Goal: Information Seeking & Learning: Learn about a topic

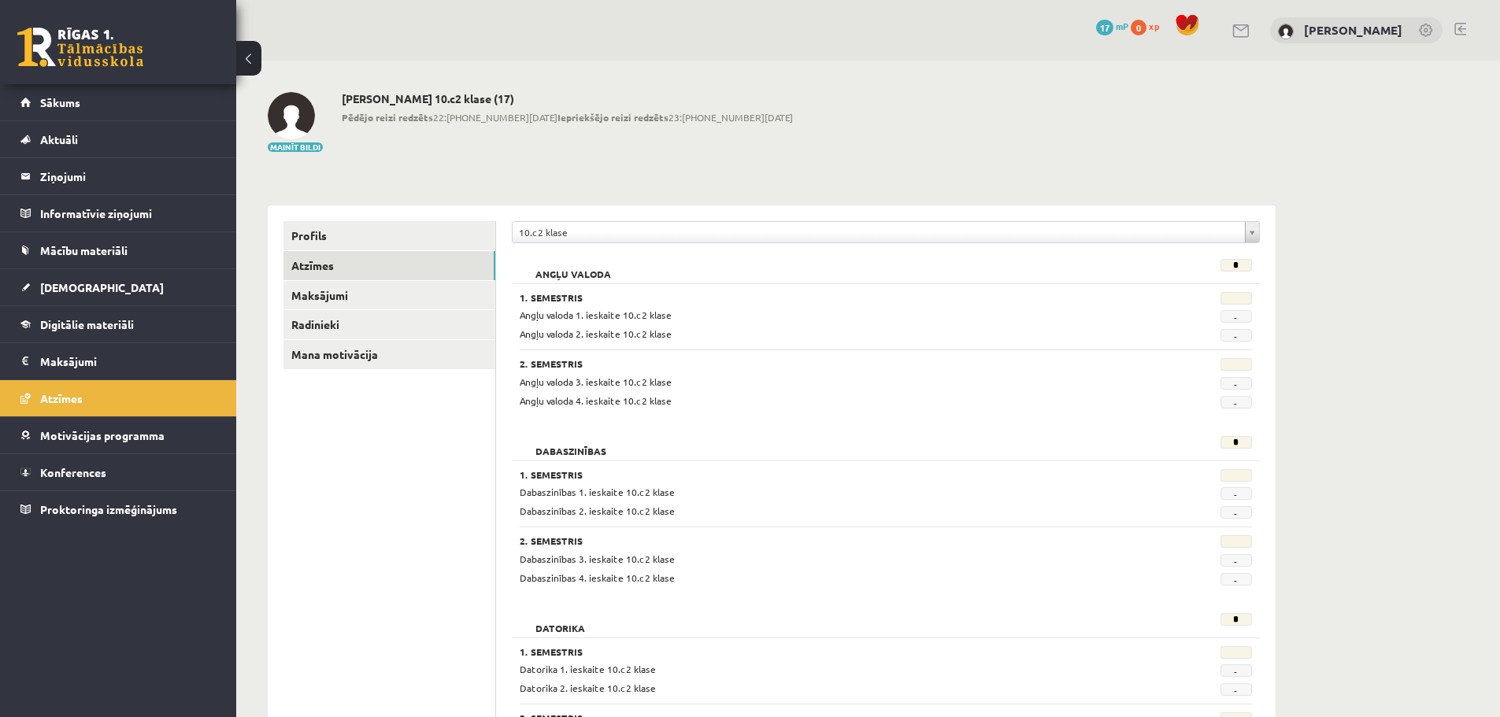
click at [864, 98] on div "Mainīt bildi Matīss Magone 10.c2 klase (17) Pēdējo reizi redzēts 22:54 08.09.25…" at bounding box center [772, 122] width 1008 height 61
click at [98, 91] on link "Sākums" at bounding box center [118, 102] width 196 height 36
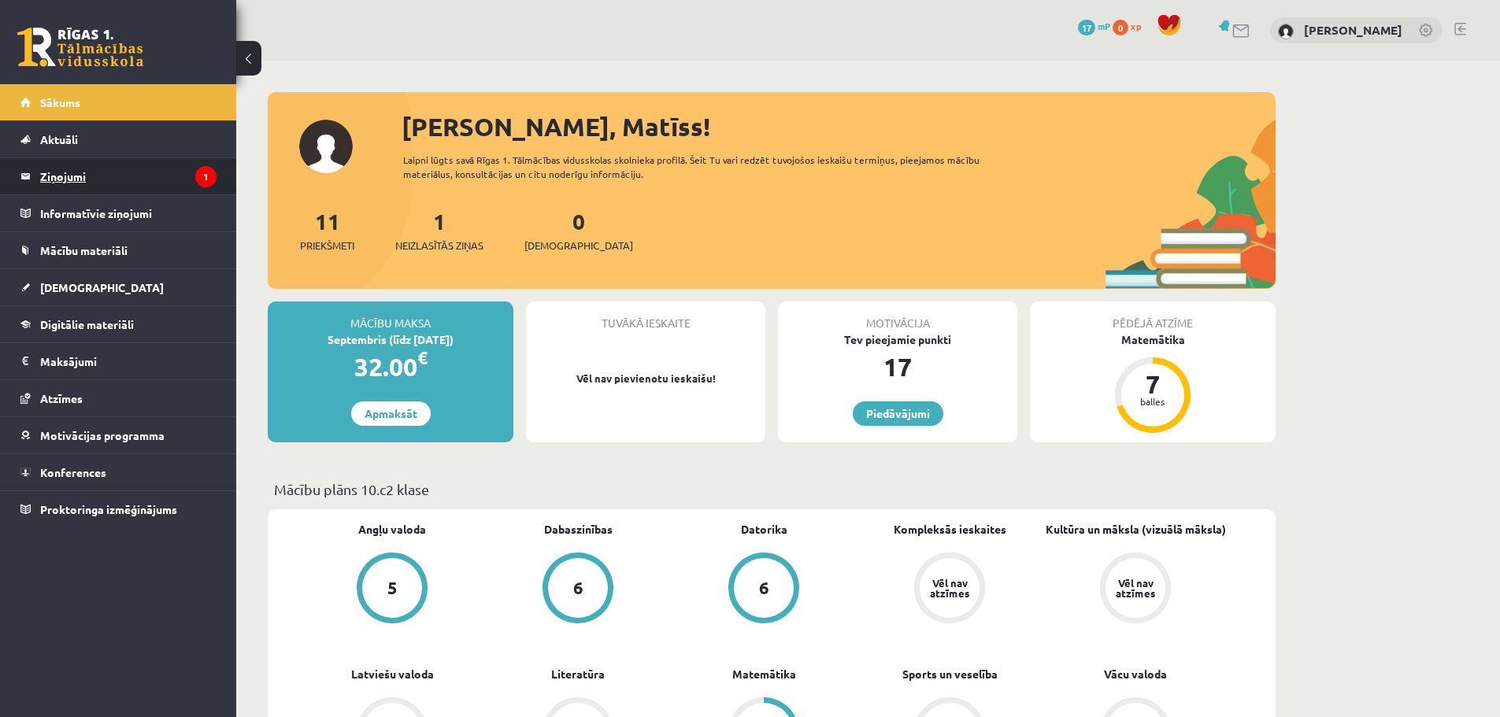
click at [104, 169] on legend "Ziņojumi 1" at bounding box center [128, 176] width 176 height 36
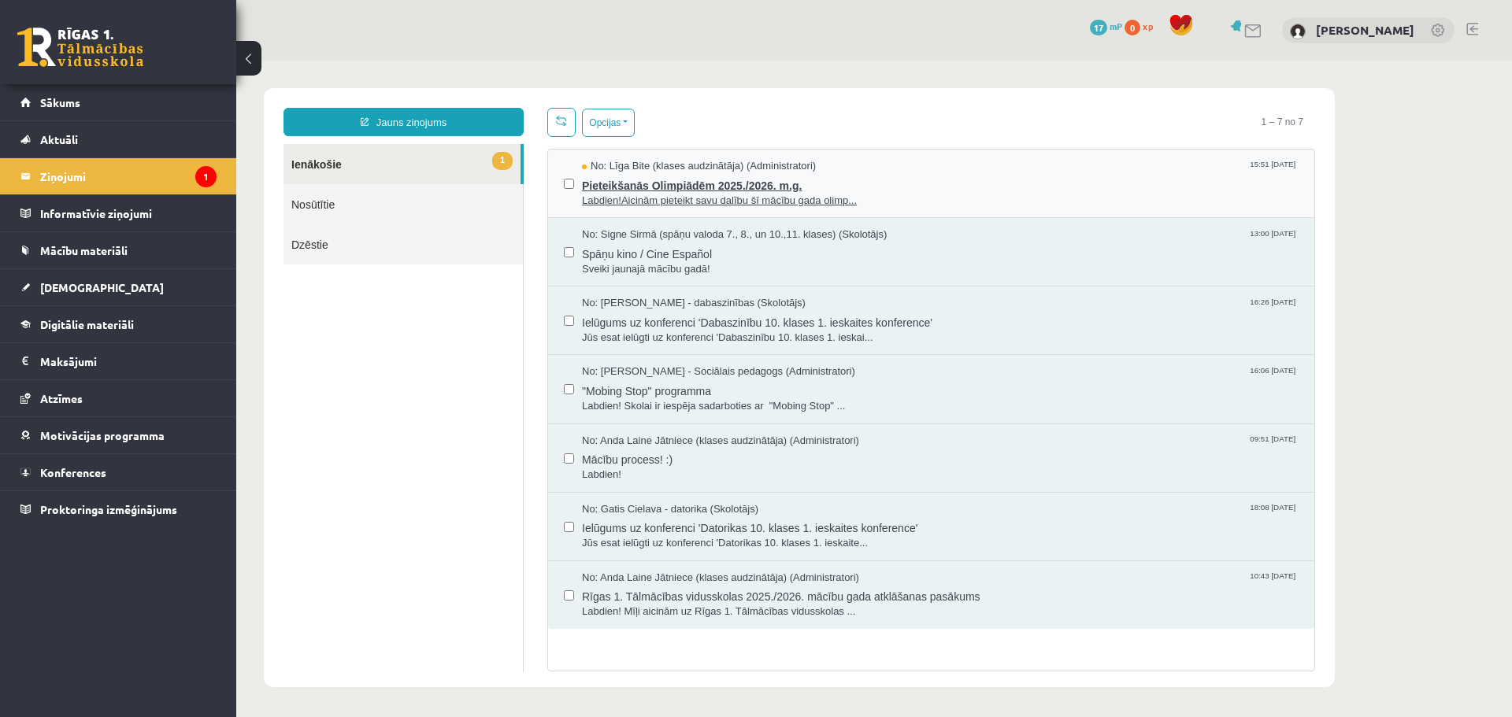
click at [608, 197] on span "Labdien!Aicinām pieteikt savu dalību šī mācību gada olimp..." at bounding box center [940, 201] width 717 height 15
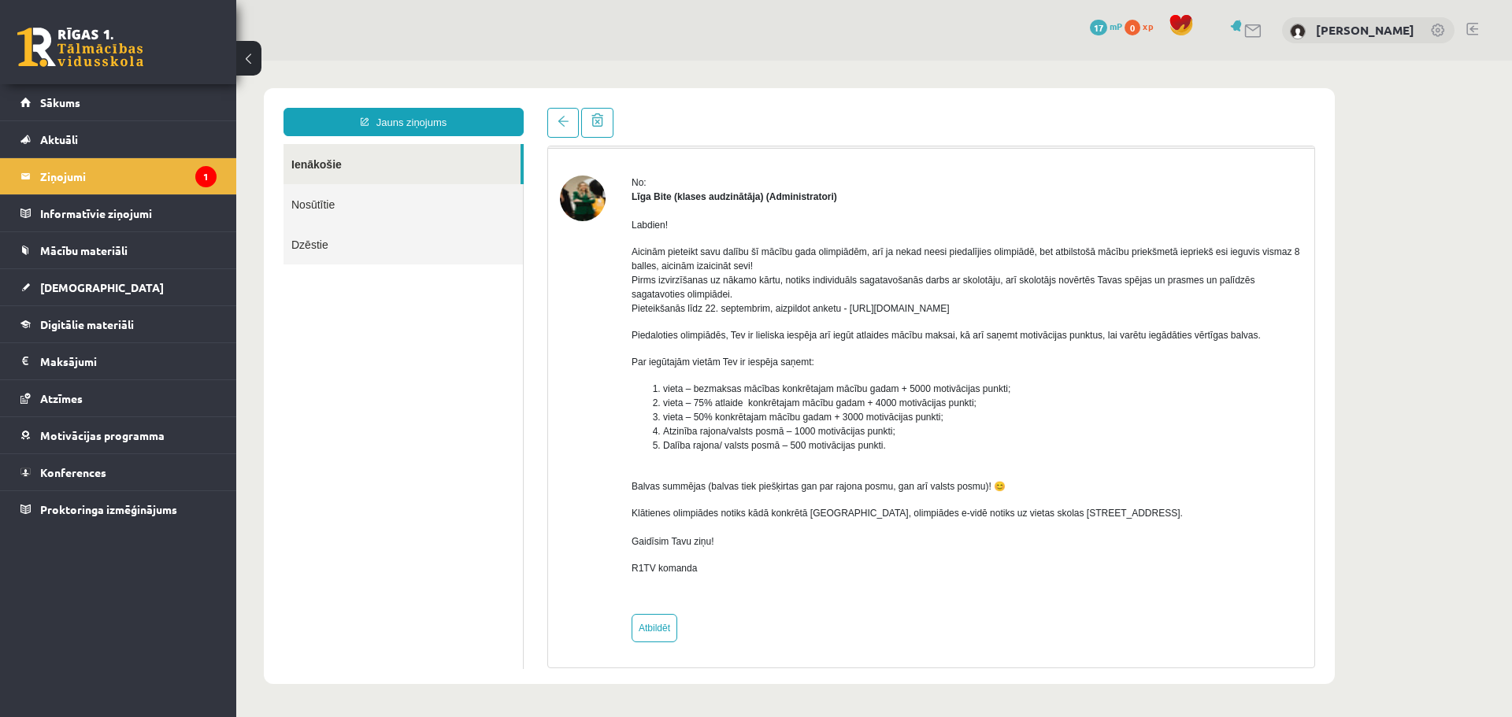
scroll to position [43, 0]
drag, startPoint x: 873, startPoint y: 304, endPoint x: 873, endPoint y: 278, distance: 26.0
click at [873, 278] on p "Aicinām pieteikt savu dalību šī mācību gada olimpiādēm, arī ja nekad neesi pied…" at bounding box center [967, 278] width 671 height 71
drag, startPoint x: 1111, startPoint y: 436, endPoint x: 998, endPoint y: 488, distance: 124.7
click at [998, 488] on p "Balvas summējas (balvas tiek piešķirtas gan par rajona posmu, gan arī valsts po…" at bounding box center [967, 485] width 671 height 14
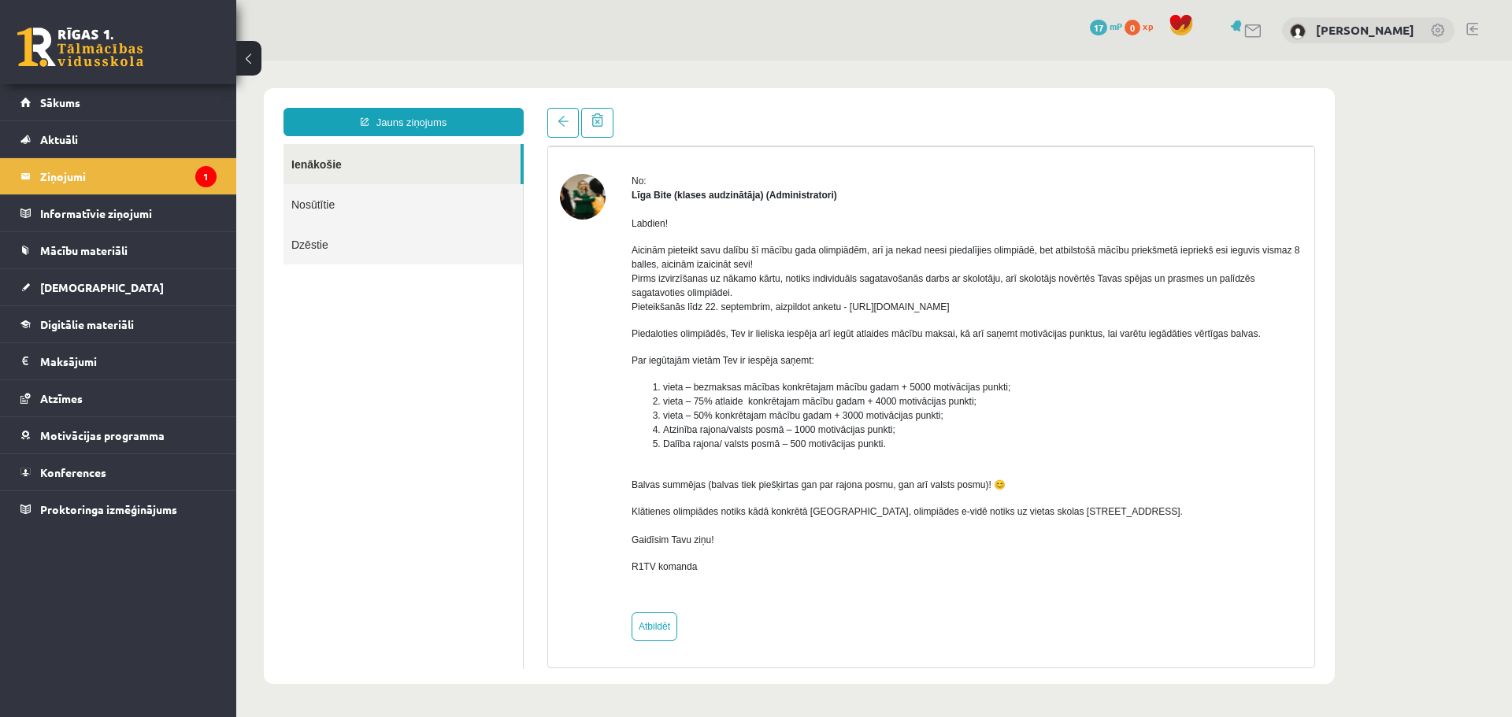
drag, startPoint x: 1166, startPoint y: 409, endPoint x: 1155, endPoint y: 410, distance: 11.1
click at [1155, 410] on li "vieta – 50% konkrētajam mācību gadam + 3000 motivācijas punkti;" at bounding box center [982, 416] width 639 height 14
drag, startPoint x: 1154, startPoint y: 410, endPoint x: 1110, endPoint y: 417, distance: 43.9
click at [1110, 417] on li "vieta – 50% konkrētajam mācību gadam + 3000 motivācijas punkti;" at bounding box center [982, 416] width 639 height 14
drag, startPoint x: 702, startPoint y: 520, endPoint x: 802, endPoint y: 514, distance: 99.4
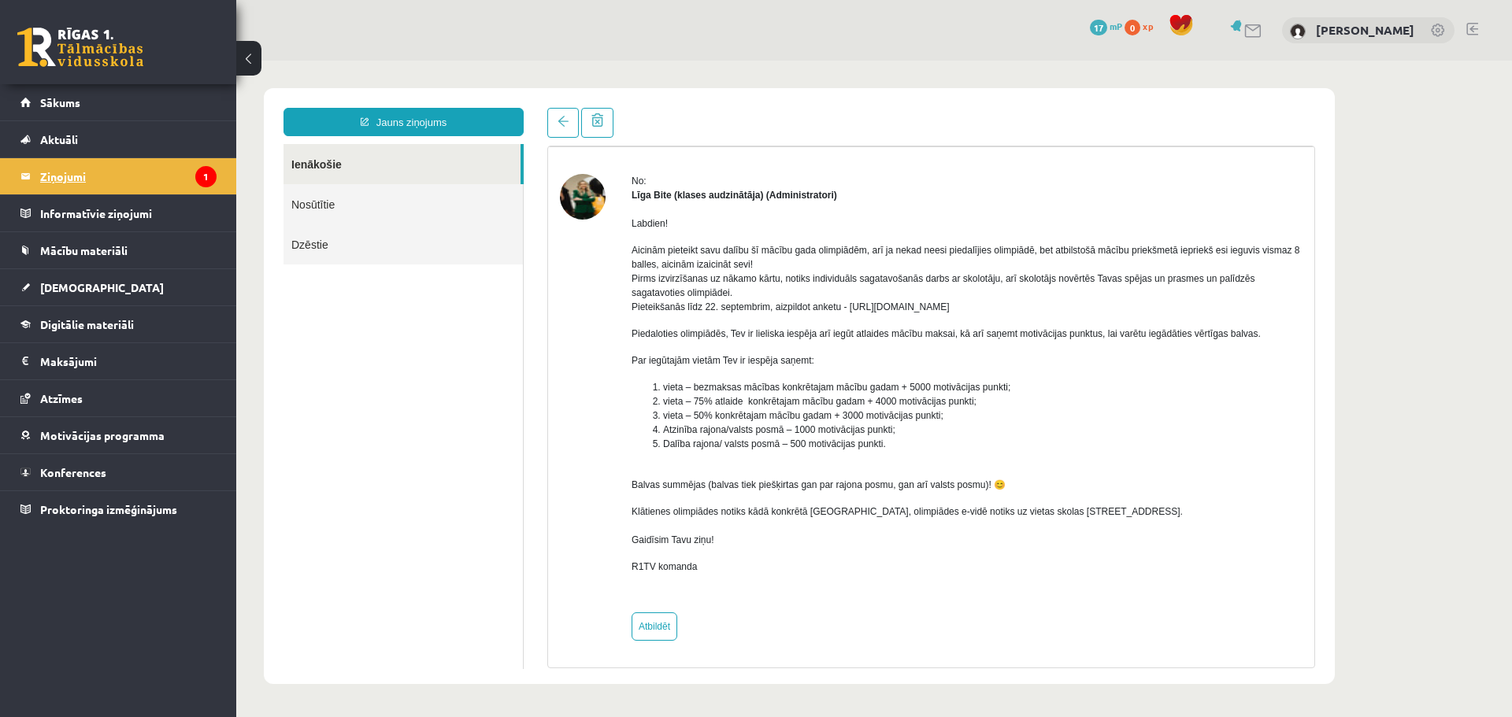
click at [161, 162] on legend "Ziņojumi 1" at bounding box center [128, 176] width 176 height 36
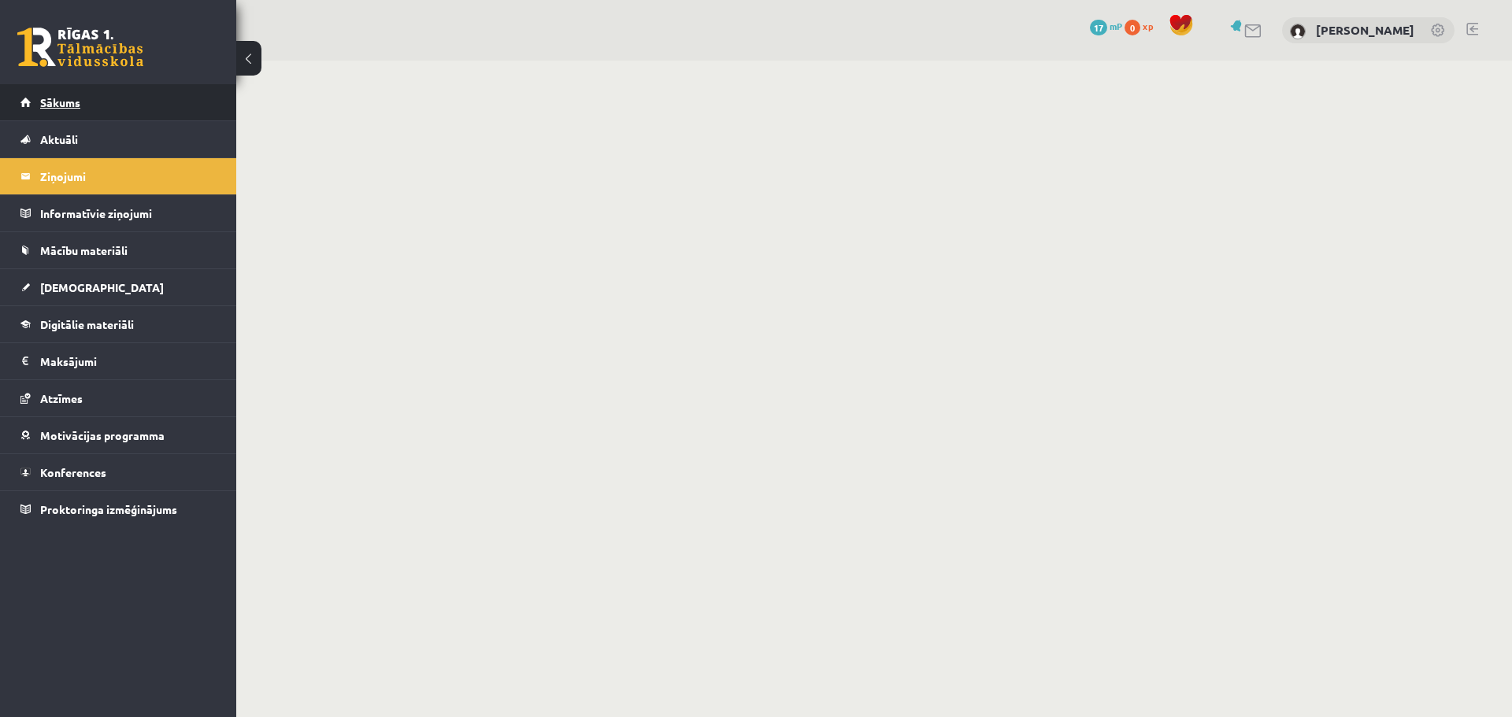
click at [126, 120] on link "Sākums" at bounding box center [118, 102] width 196 height 36
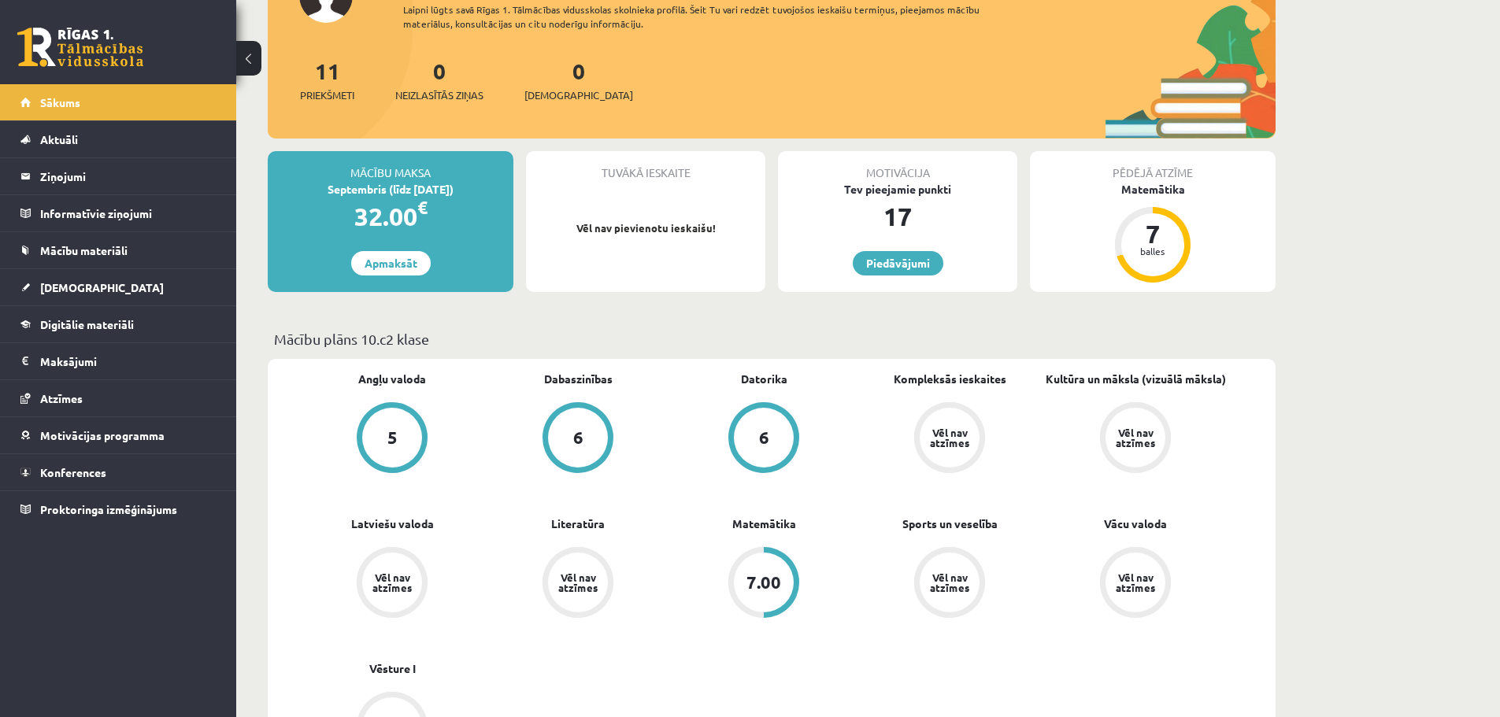
scroll to position [157, 0]
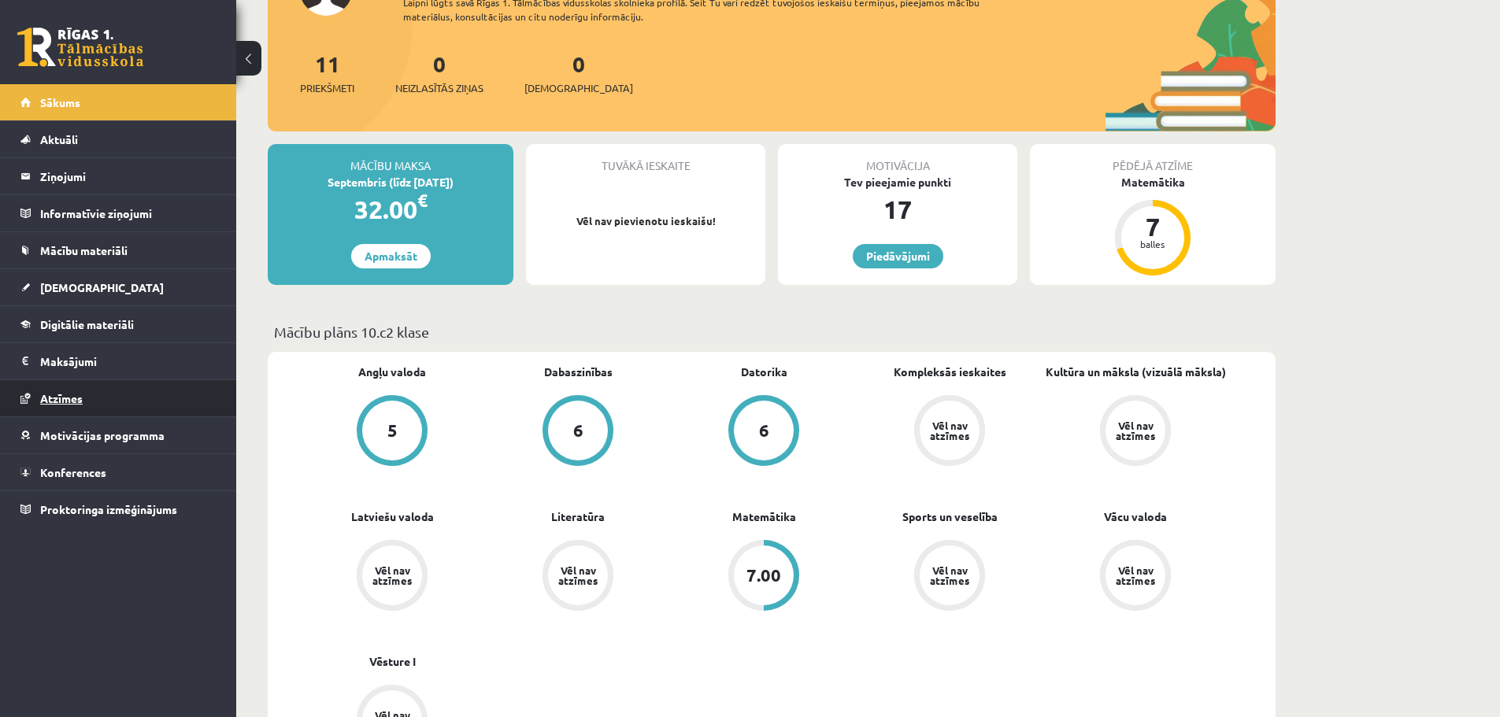
click at [61, 405] on link "Atzīmes" at bounding box center [118, 398] width 196 height 36
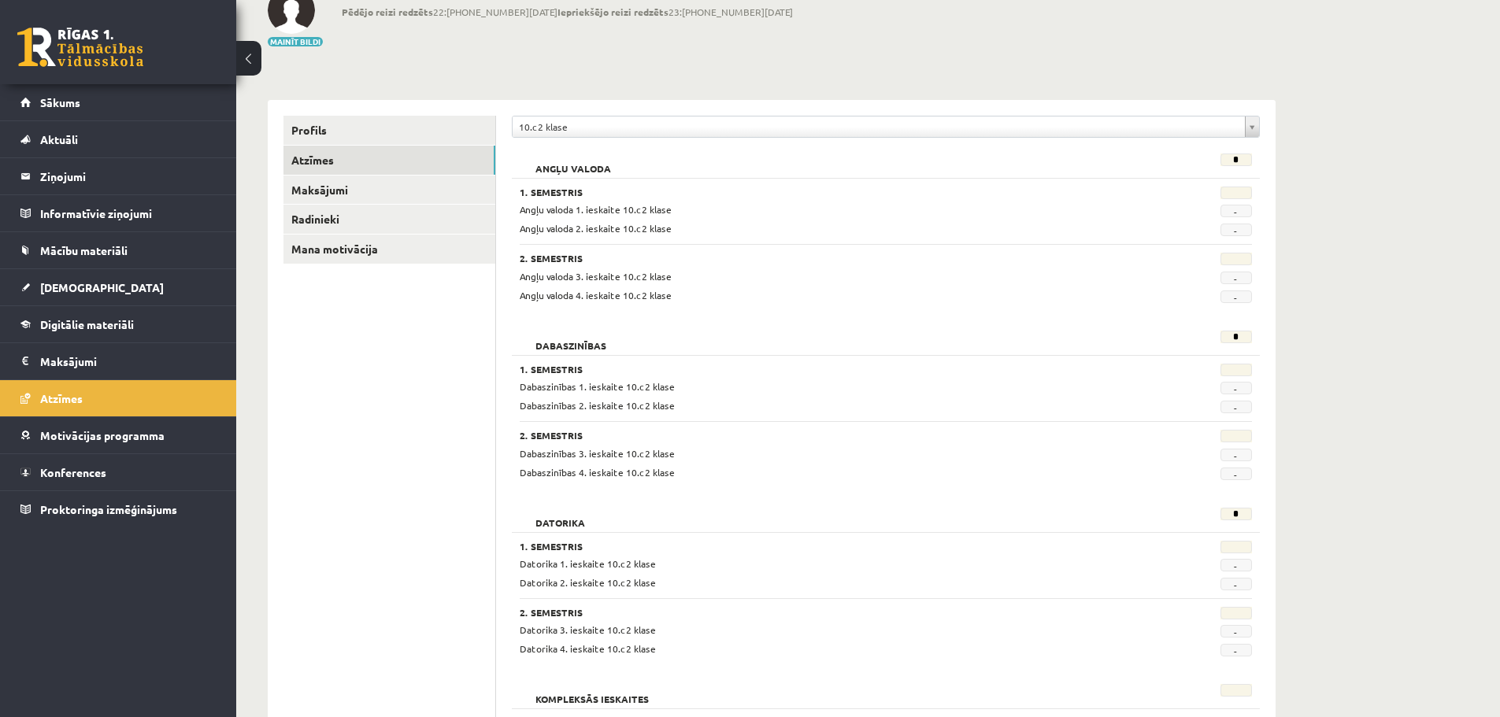
scroll to position [157, 0]
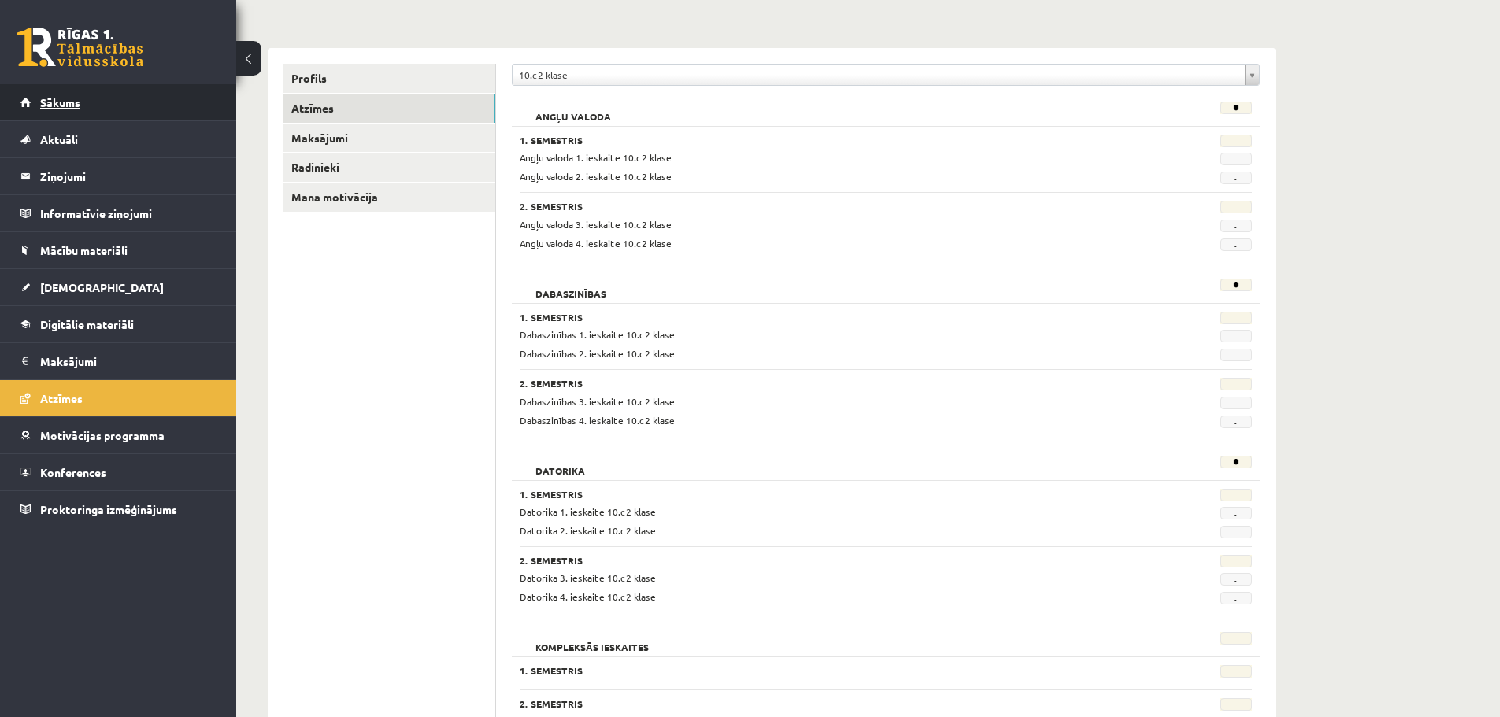
click at [78, 104] on span "Sākums" at bounding box center [60, 102] width 40 height 14
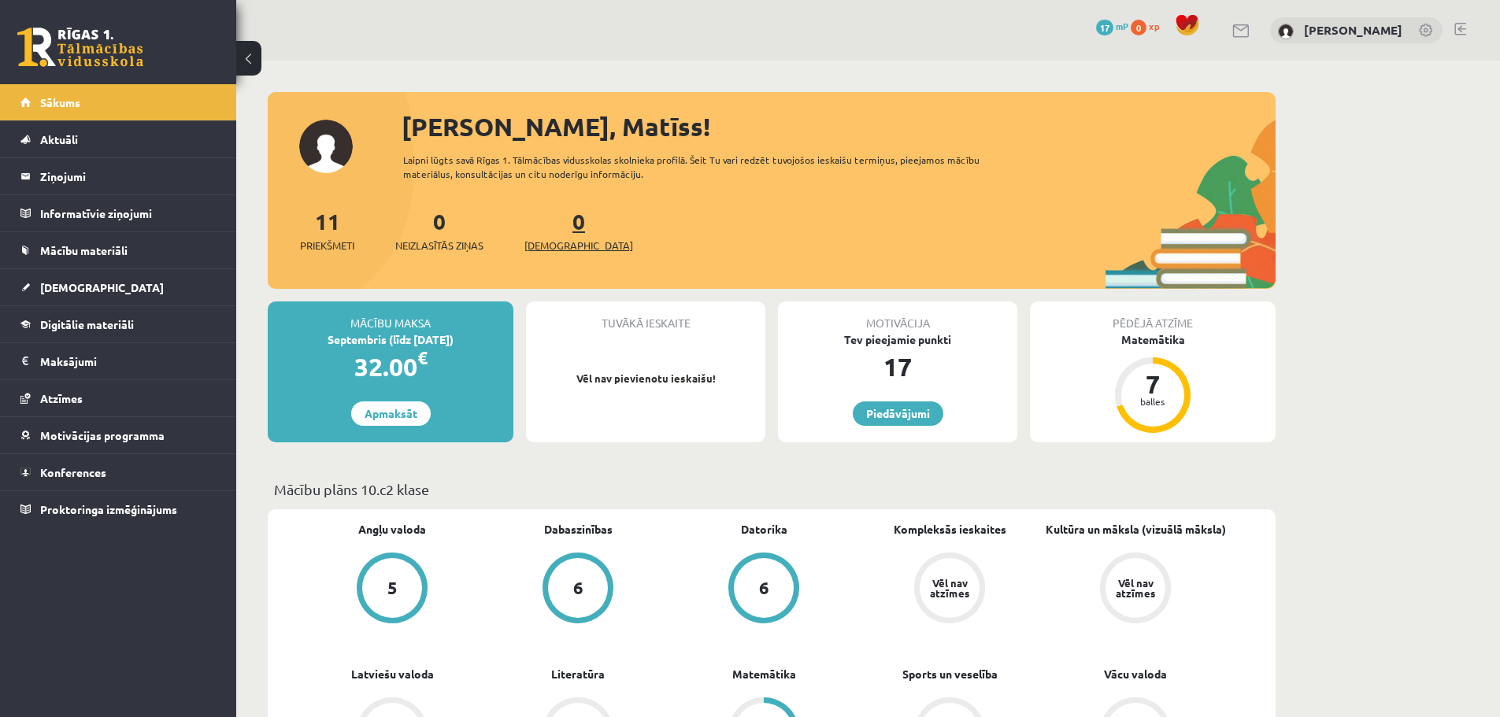
click at [556, 250] on span "[DEMOGRAPHIC_DATA]" at bounding box center [578, 246] width 109 height 16
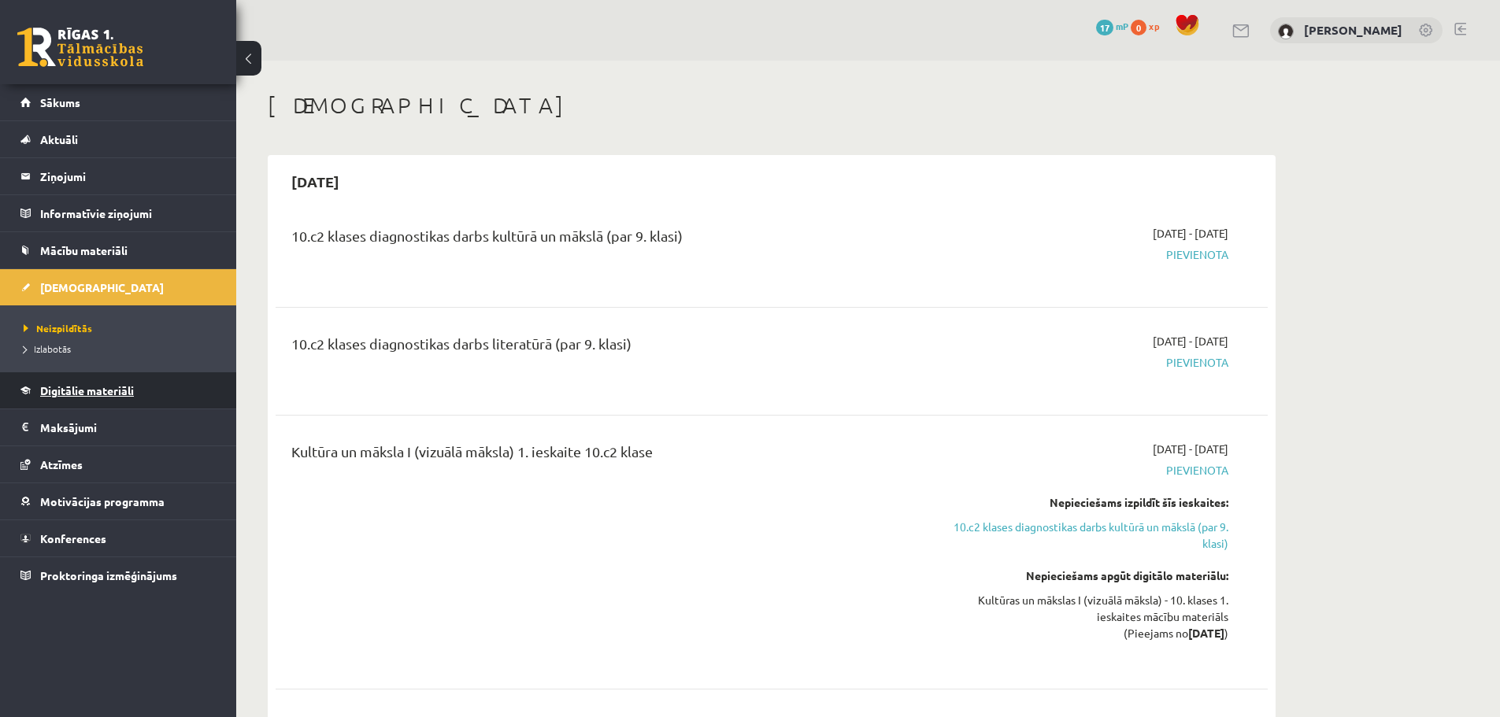
click at [48, 378] on link "Digitālie materiāli" at bounding box center [118, 390] width 196 height 36
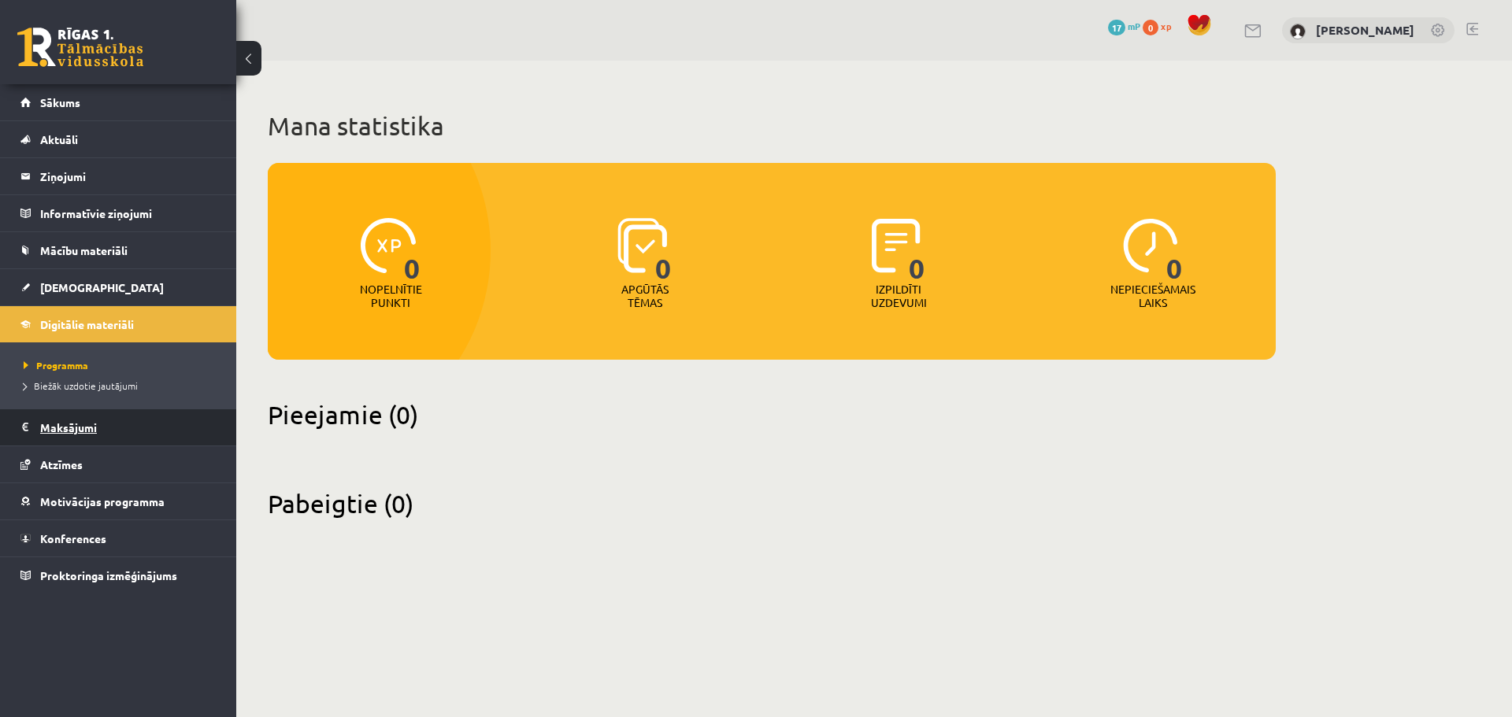
click at [72, 433] on legend "Maksājumi 0" at bounding box center [128, 427] width 176 height 36
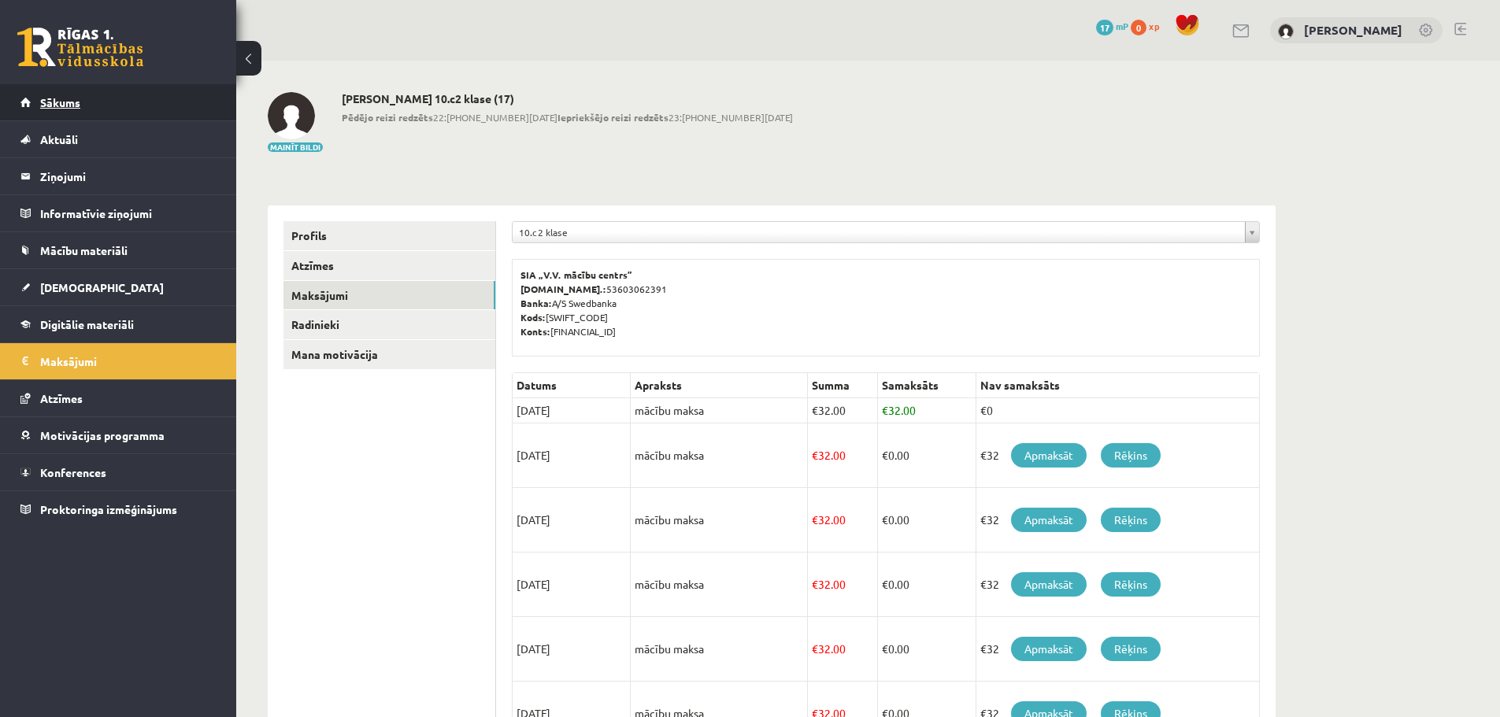
click at [47, 103] on span "Sākums" at bounding box center [60, 102] width 40 height 14
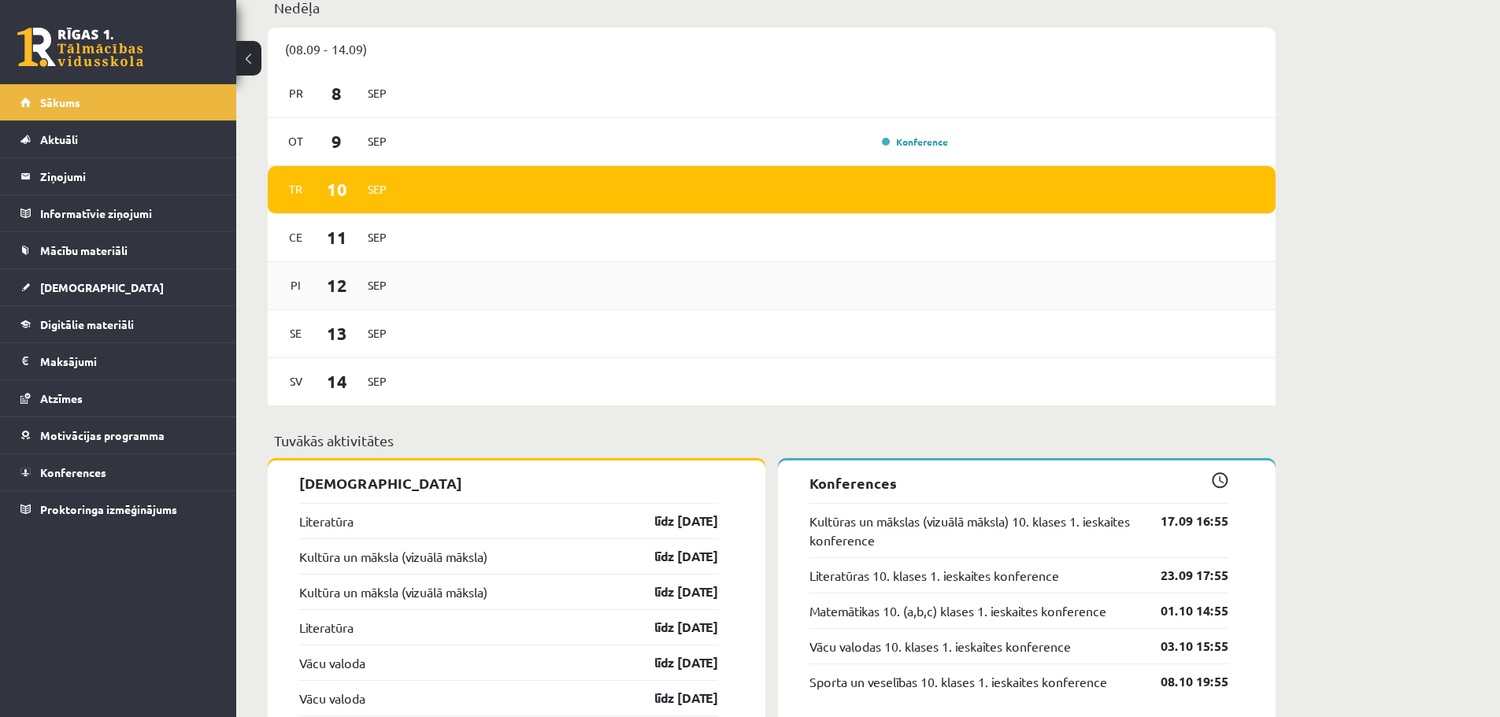
scroll to position [1181, 0]
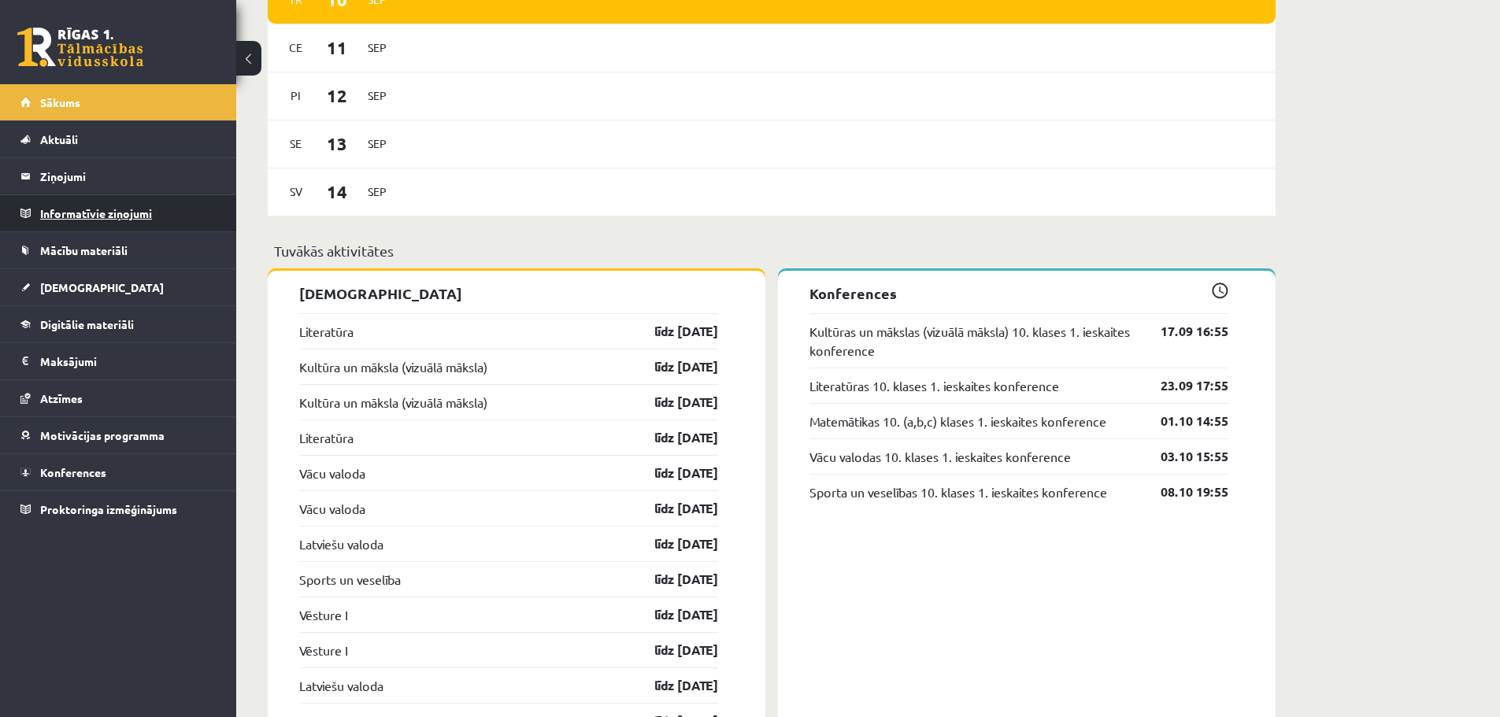
click at [46, 214] on legend "Informatīvie ziņojumi 0" at bounding box center [128, 213] width 176 height 36
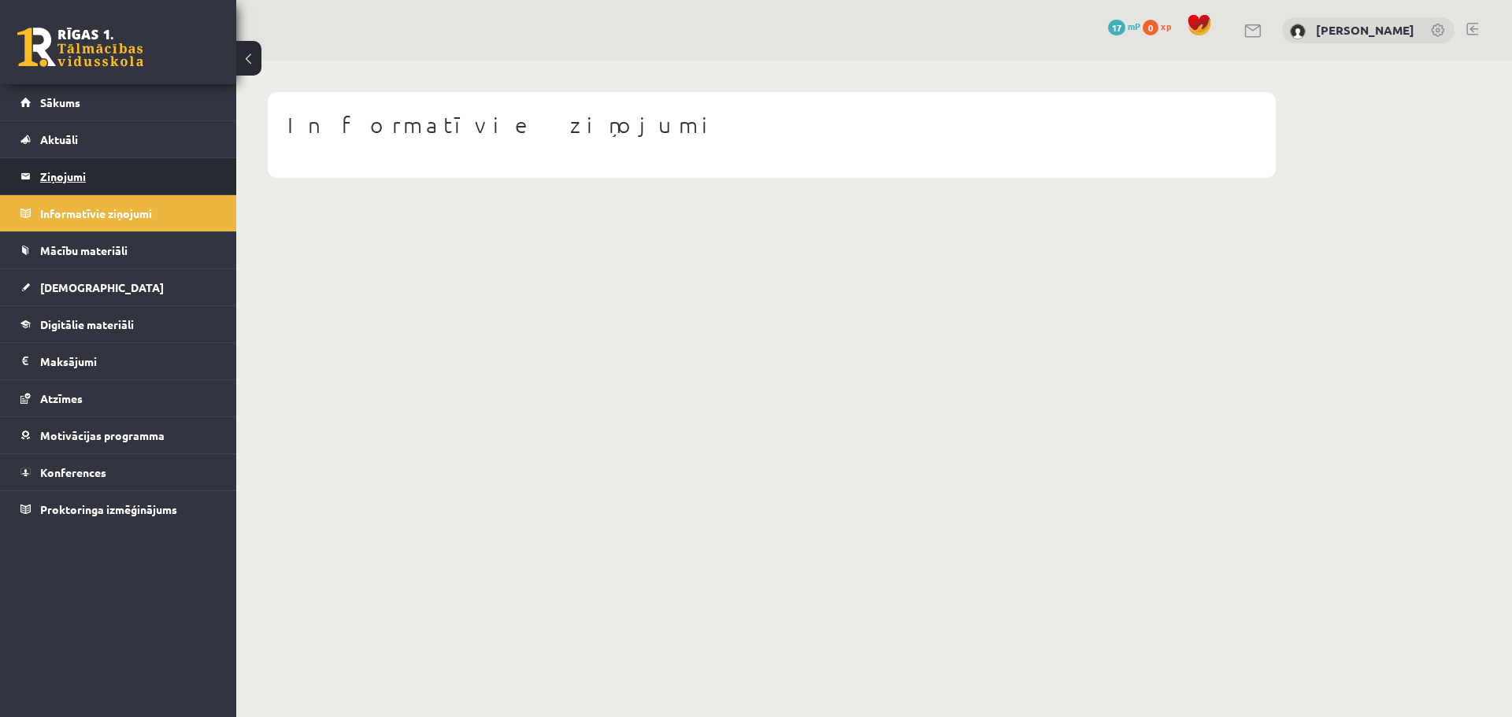
click at [58, 183] on legend "Ziņojumi 0" at bounding box center [128, 176] width 176 height 36
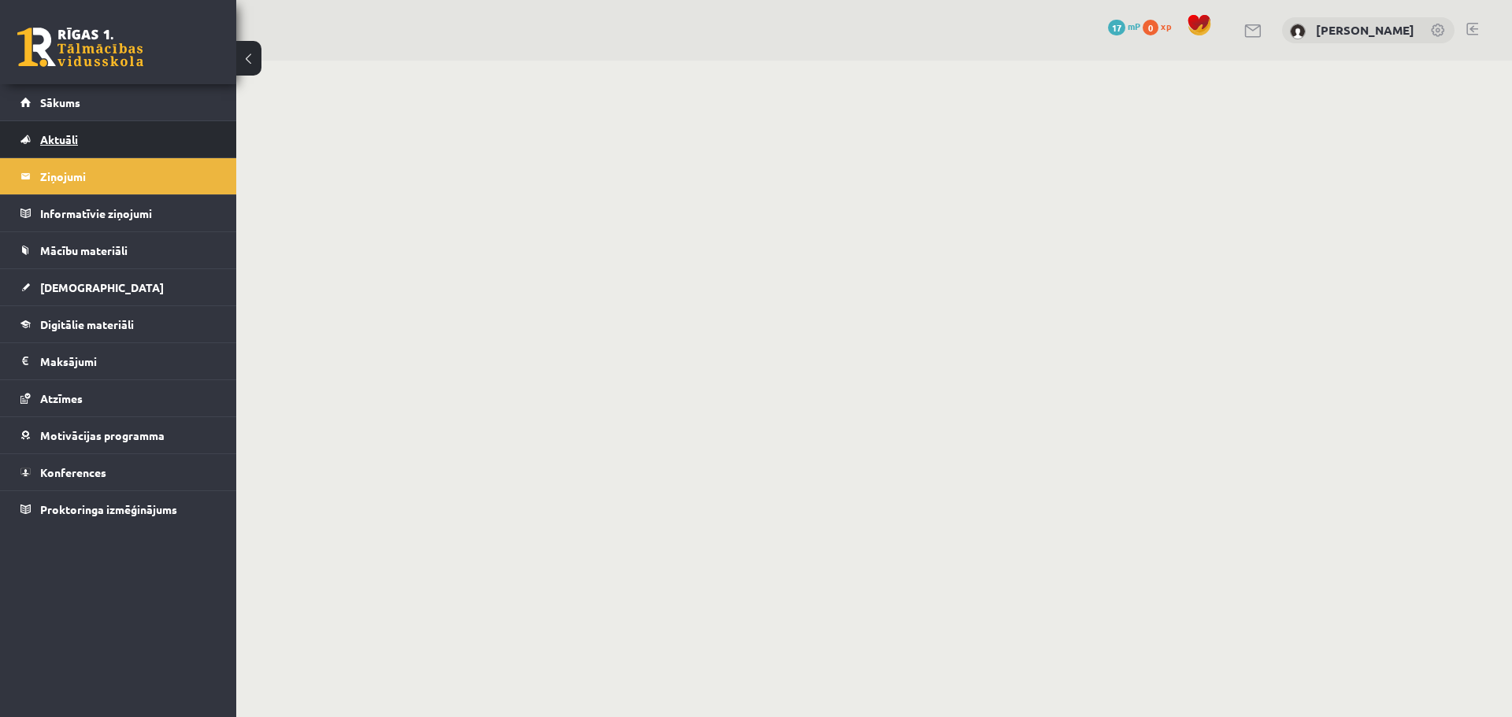
click at [70, 143] on span "Aktuāli" at bounding box center [59, 139] width 38 height 14
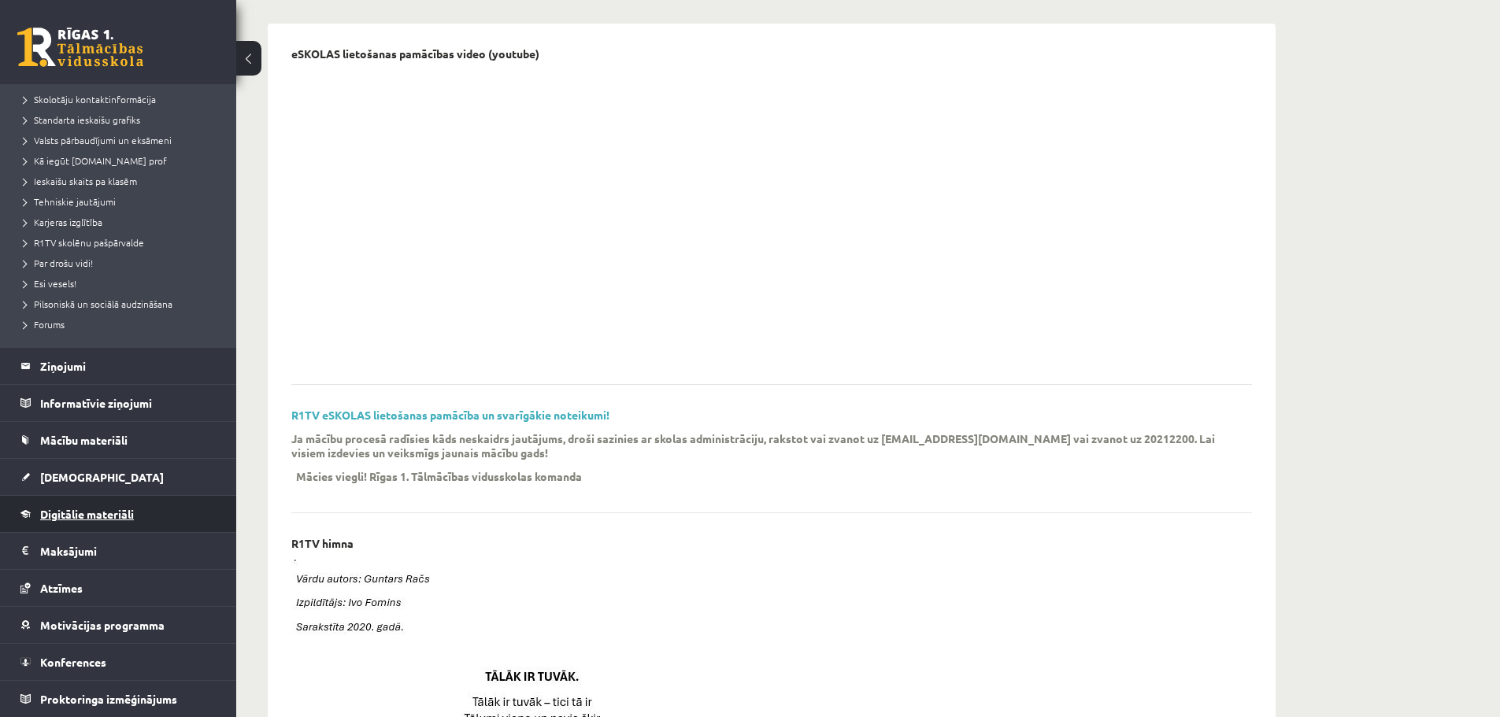
scroll to position [472, 0]
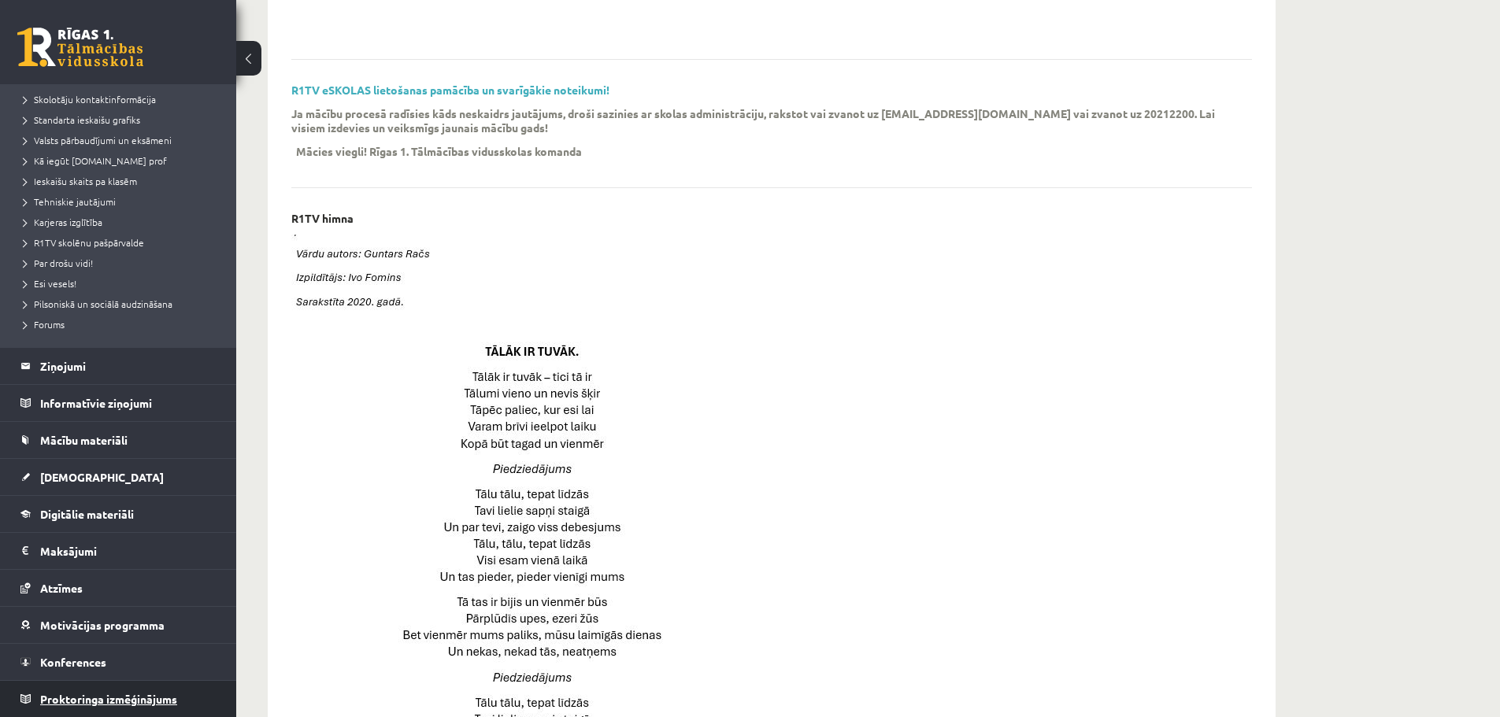
click at [89, 697] on span "Proktoringa izmēģinājums" at bounding box center [108, 699] width 137 height 14
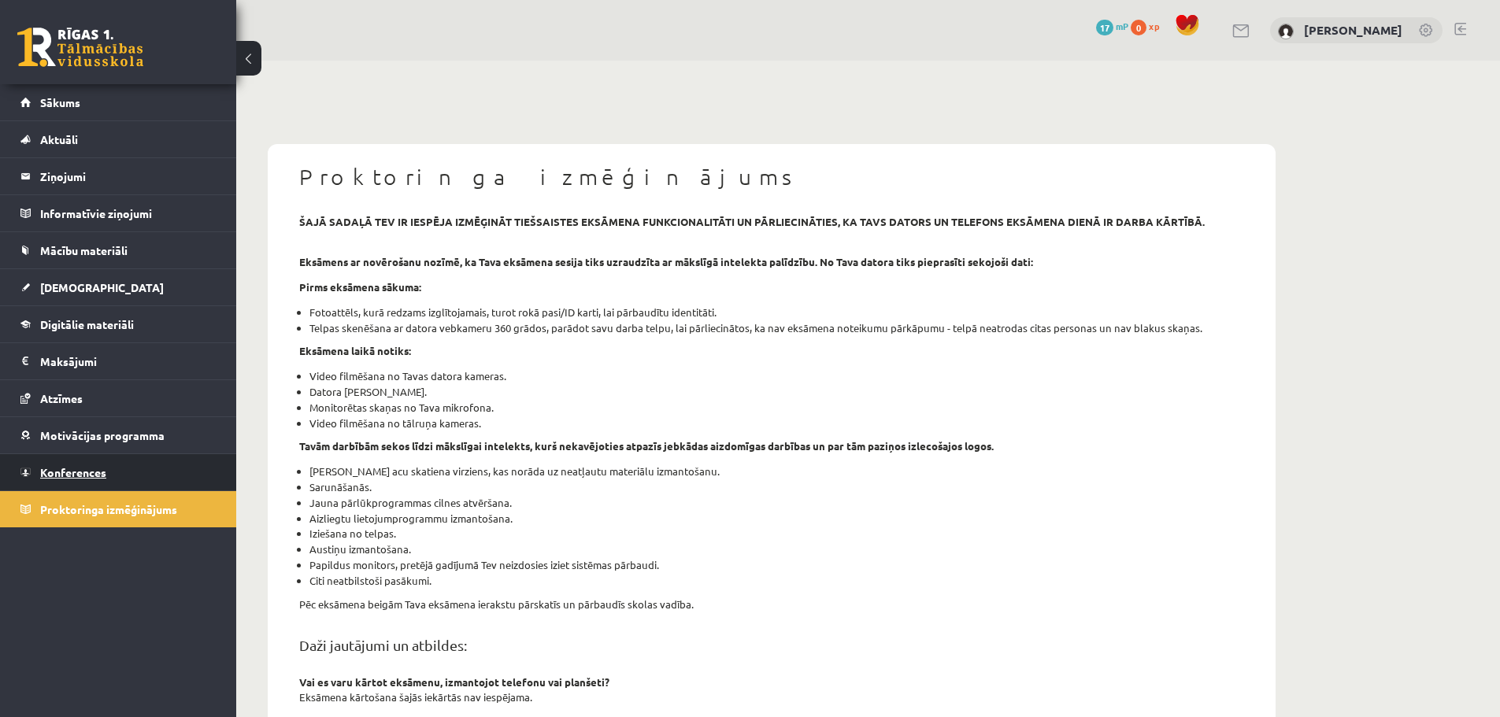
click at [120, 479] on link "Konferences" at bounding box center [118, 472] width 196 height 36
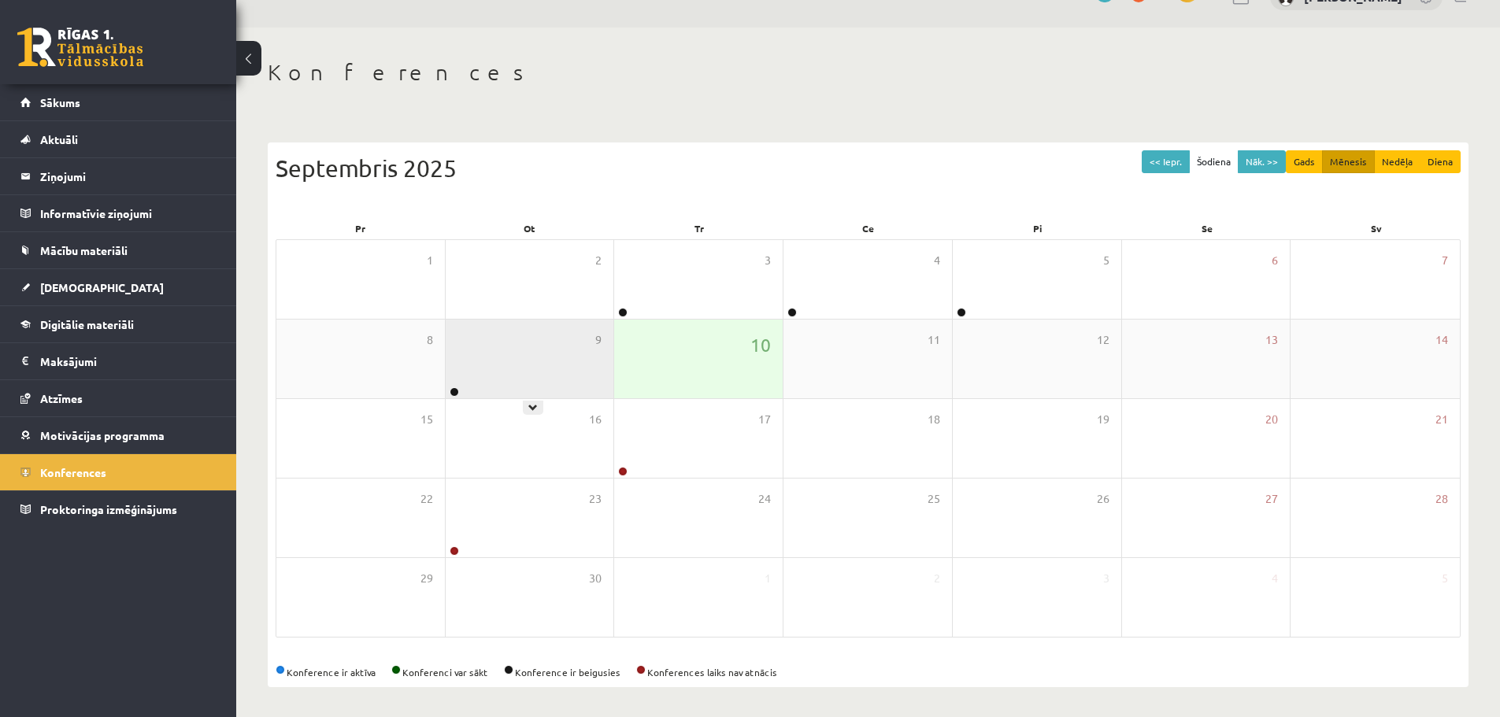
scroll to position [35, 0]
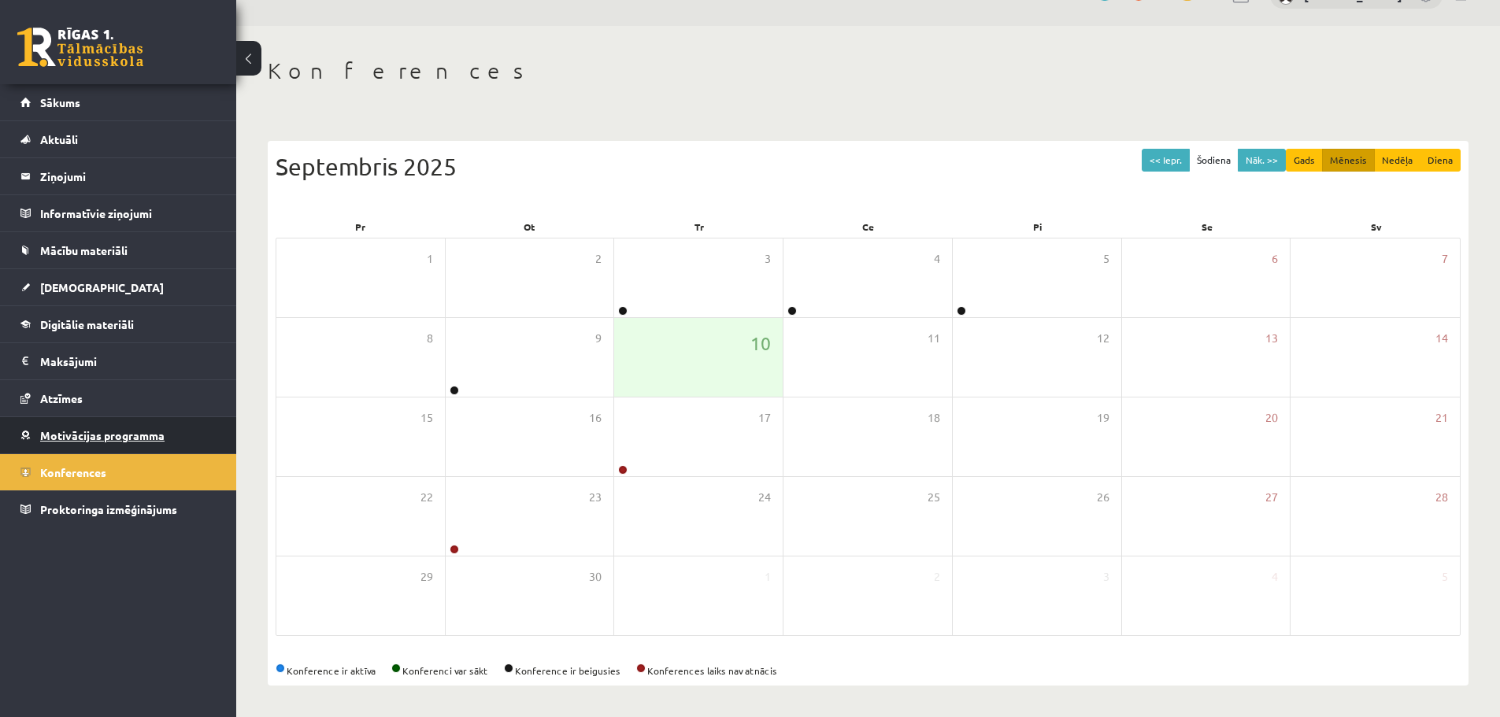
click at [139, 434] on span "Motivācijas programma" at bounding box center [102, 435] width 124 height 14
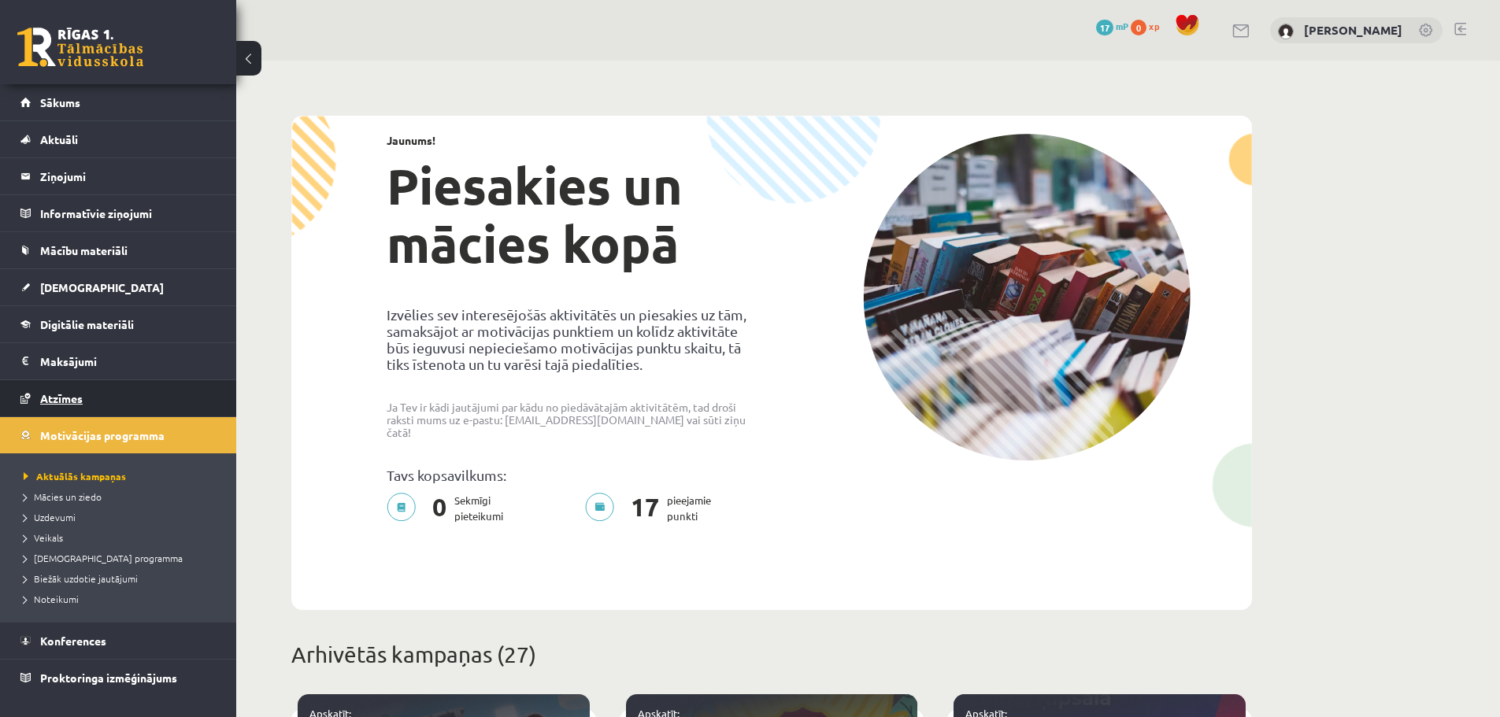
click at [109, 386] on link "Atzīmes" at bounding box center [118, 398] width 196 height 36
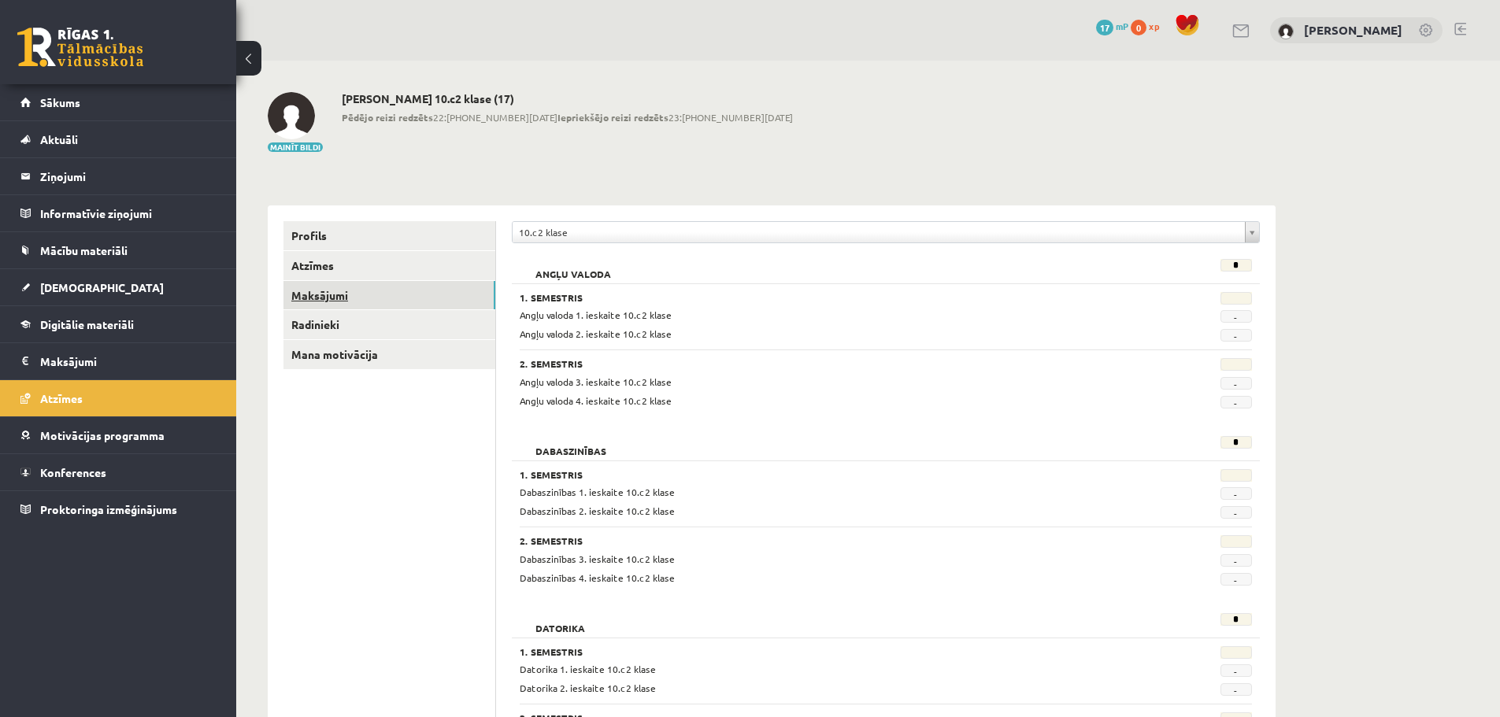
click at [345, 300] on link "Maksājumi" at bounding box center [389, 295] width 212 height 29
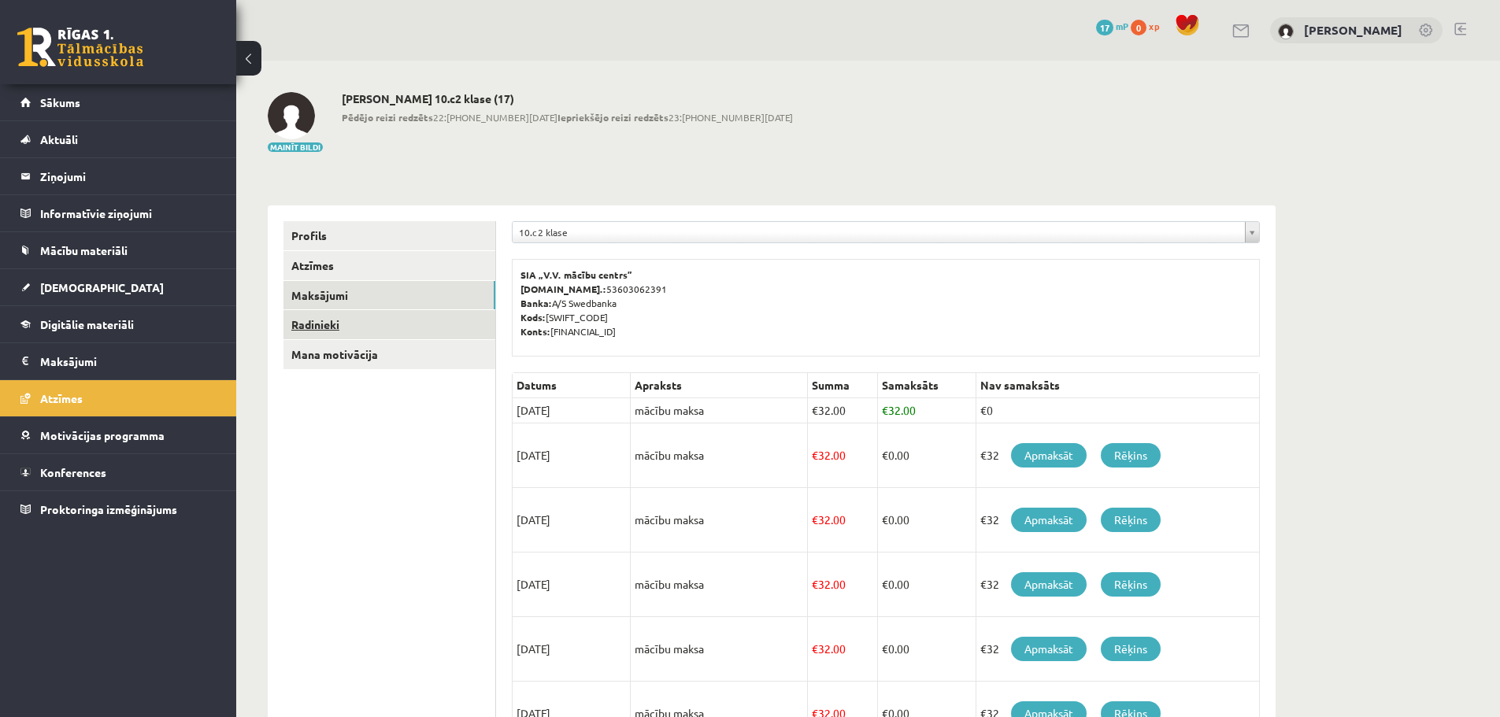
click at [329, 321] on link "Radinieki" at bounding box center [389, 324] width 212 height 29
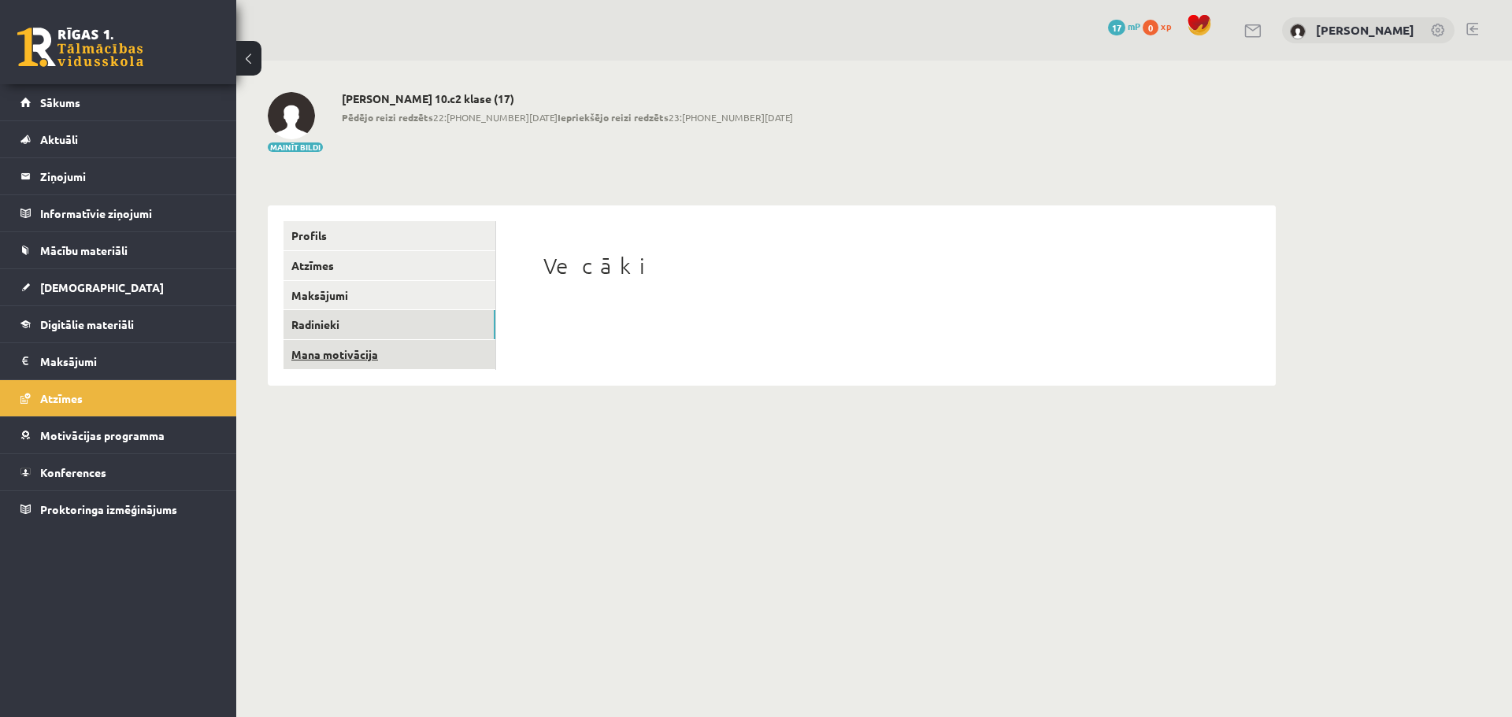
click at [334, 347] on link "Mana motivācija" at bounding box center [389, 354] width 212 height 29
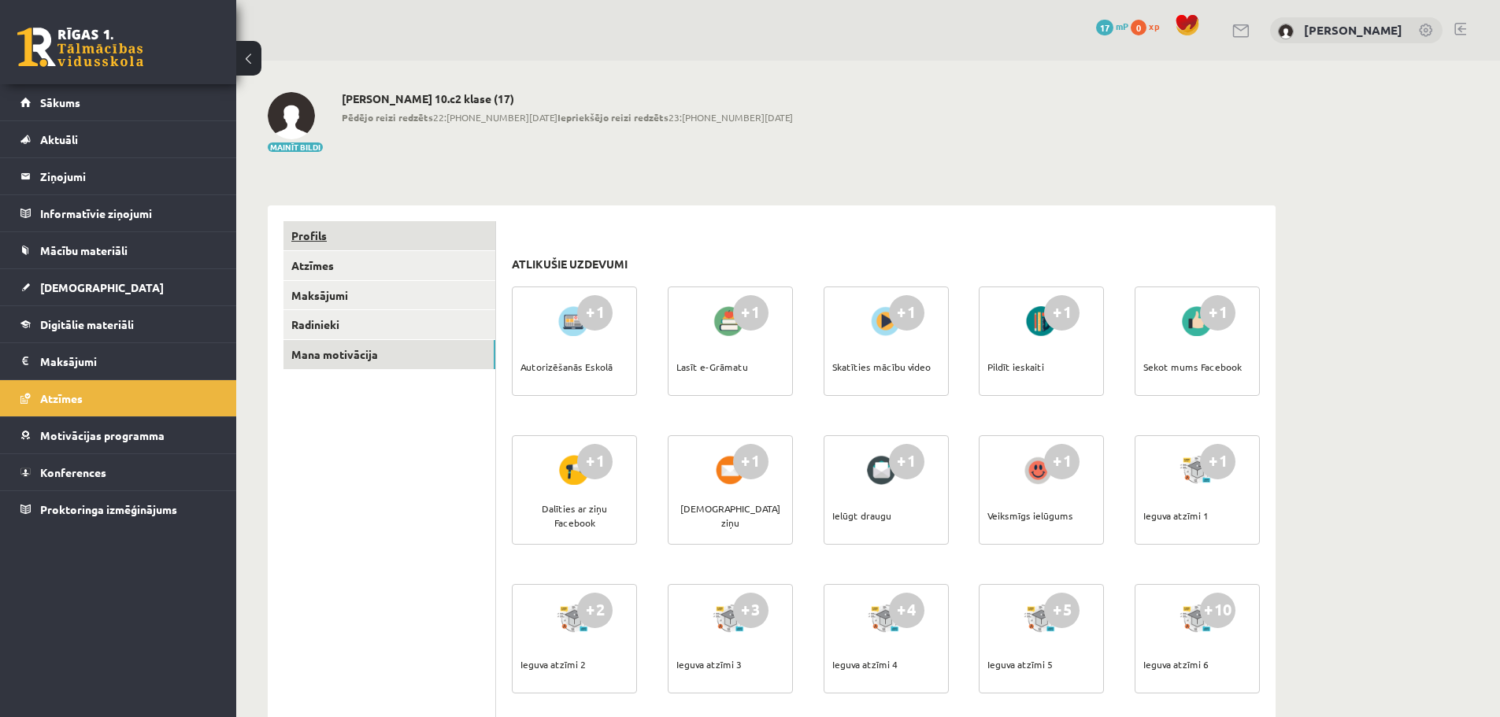
click at [366, 226] on link "Profils" at bounding box center [389, 235] width 212 height 29
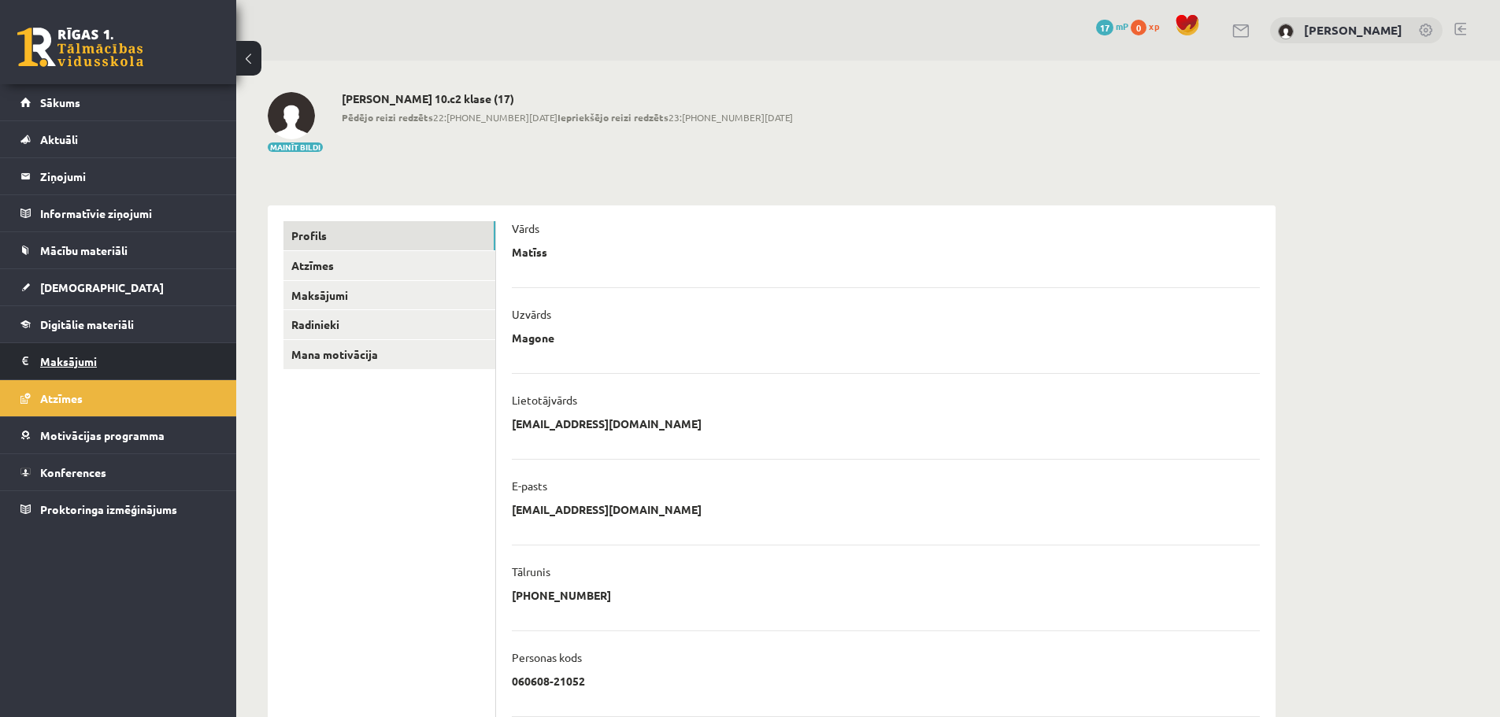
click at [154, 350] on legend "Maksājumi 0" at bounding box center [128, 361] width 176 height 36
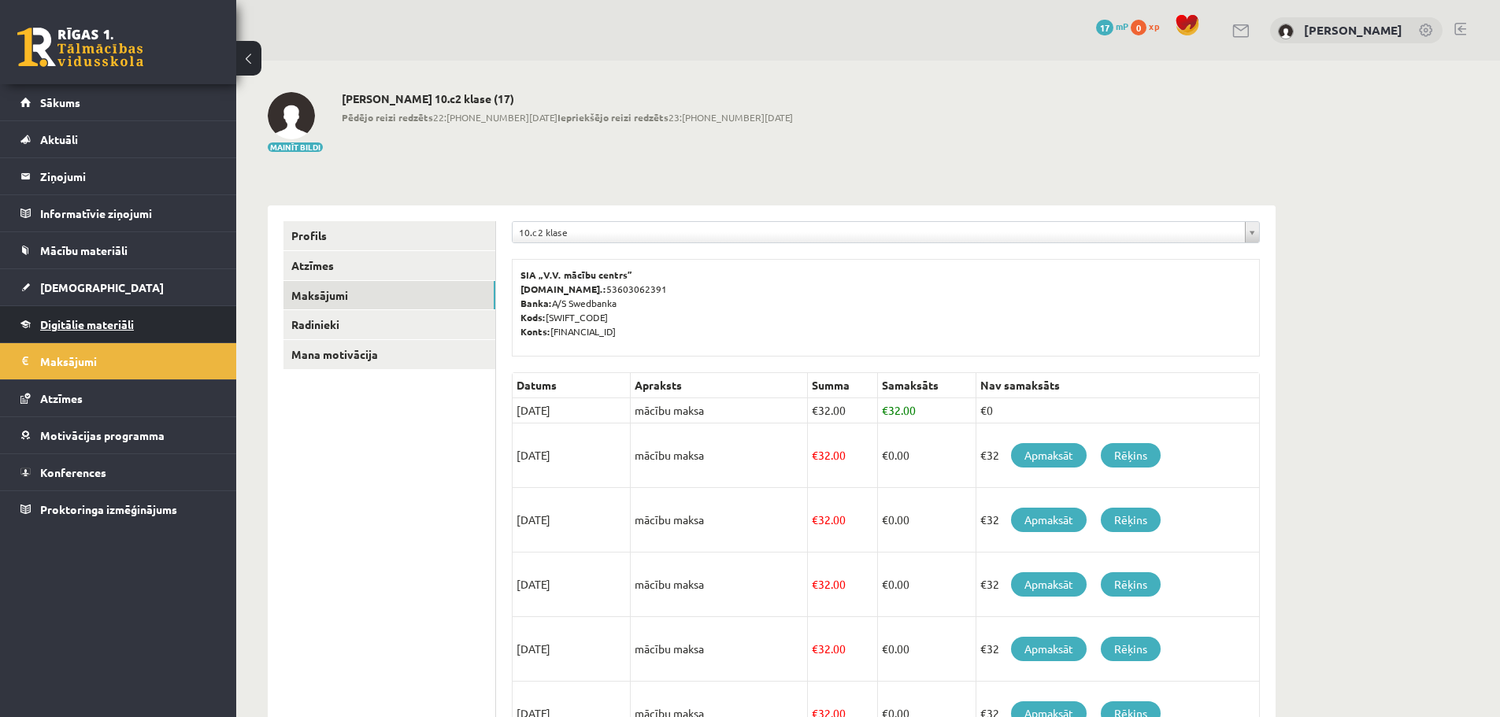
click at [103, 332] on link "Digitālie materiāli" at bounding box center [118, 324] width 196 height 36
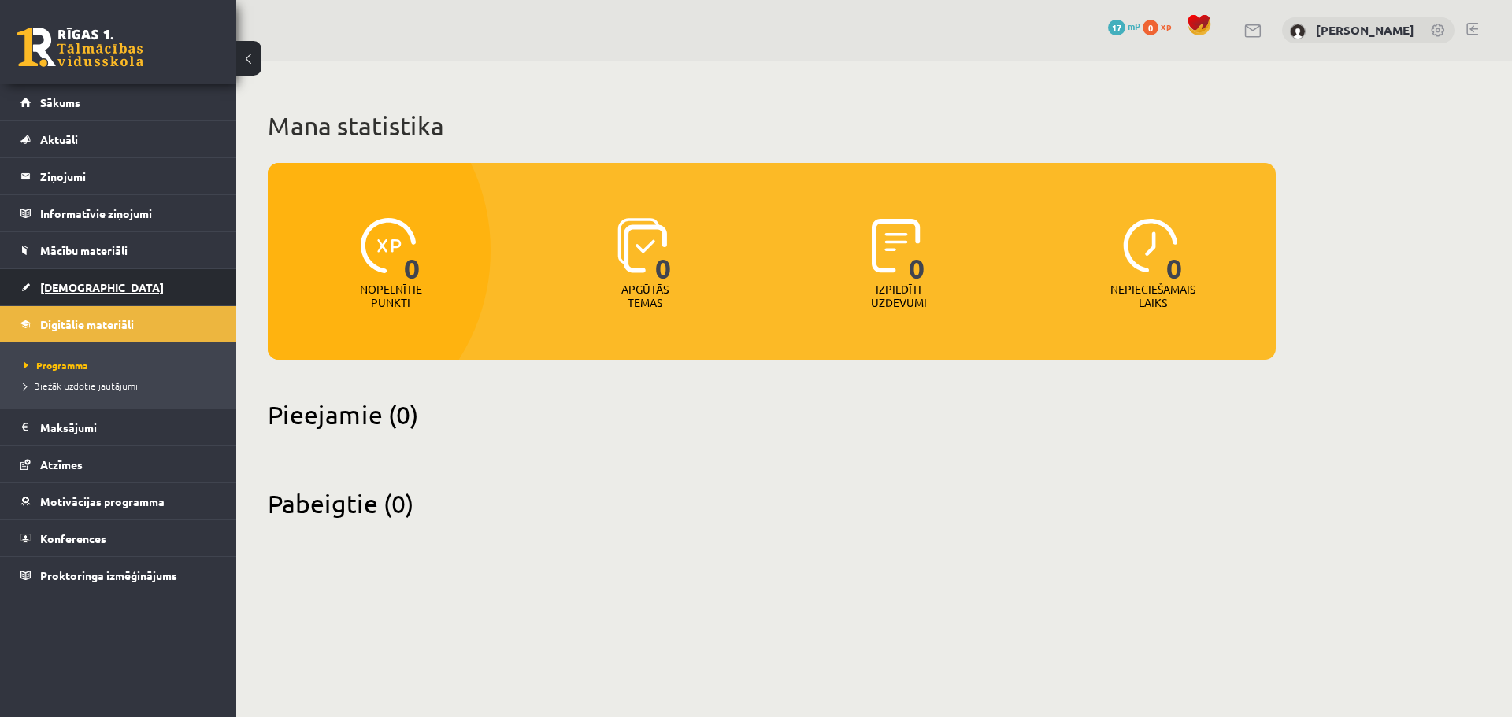
click at [99, 284] on link "[DEMOGRAPHIC_DATA]" at bounding box center [118, 287] width 196 height 36
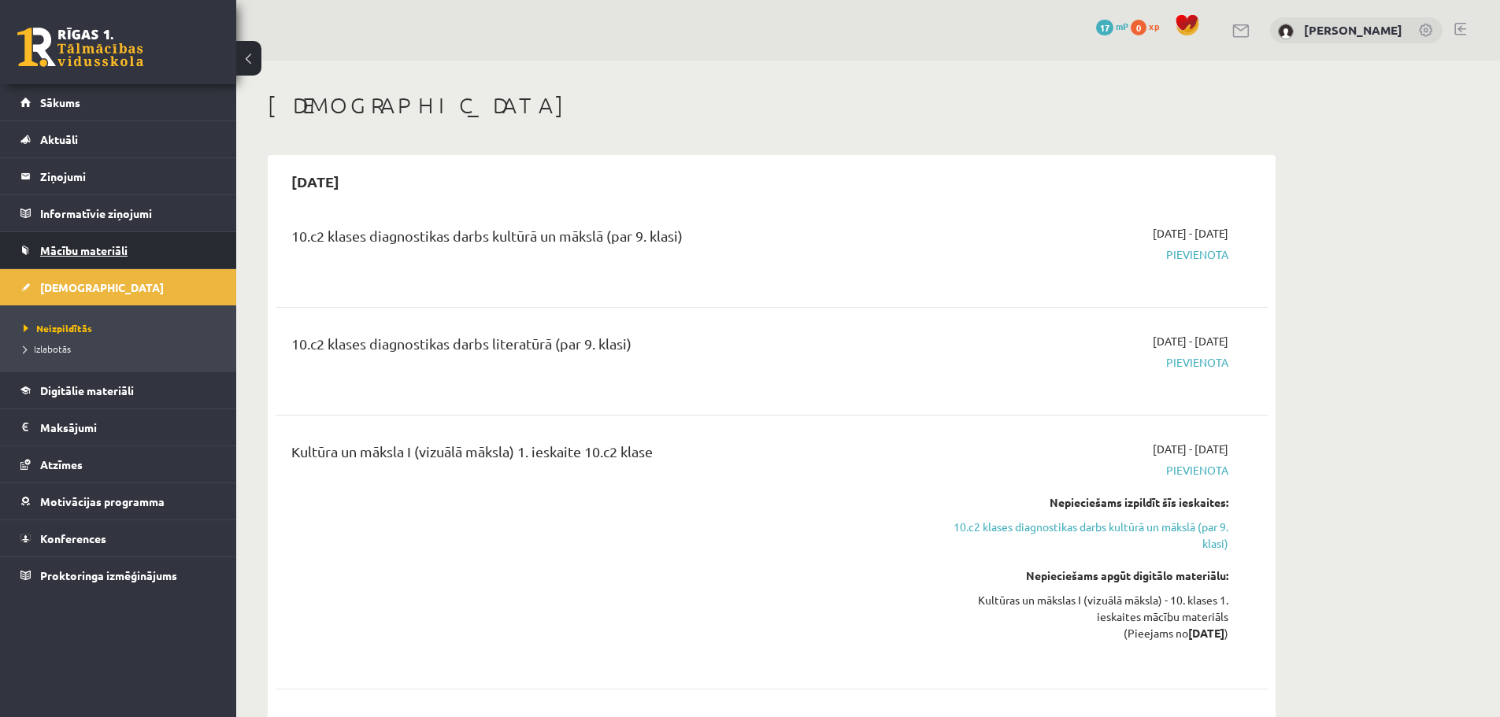
click at [128, 244] on link "Mācību materiāli" at bounding box center [118, 250] width 196 height 36
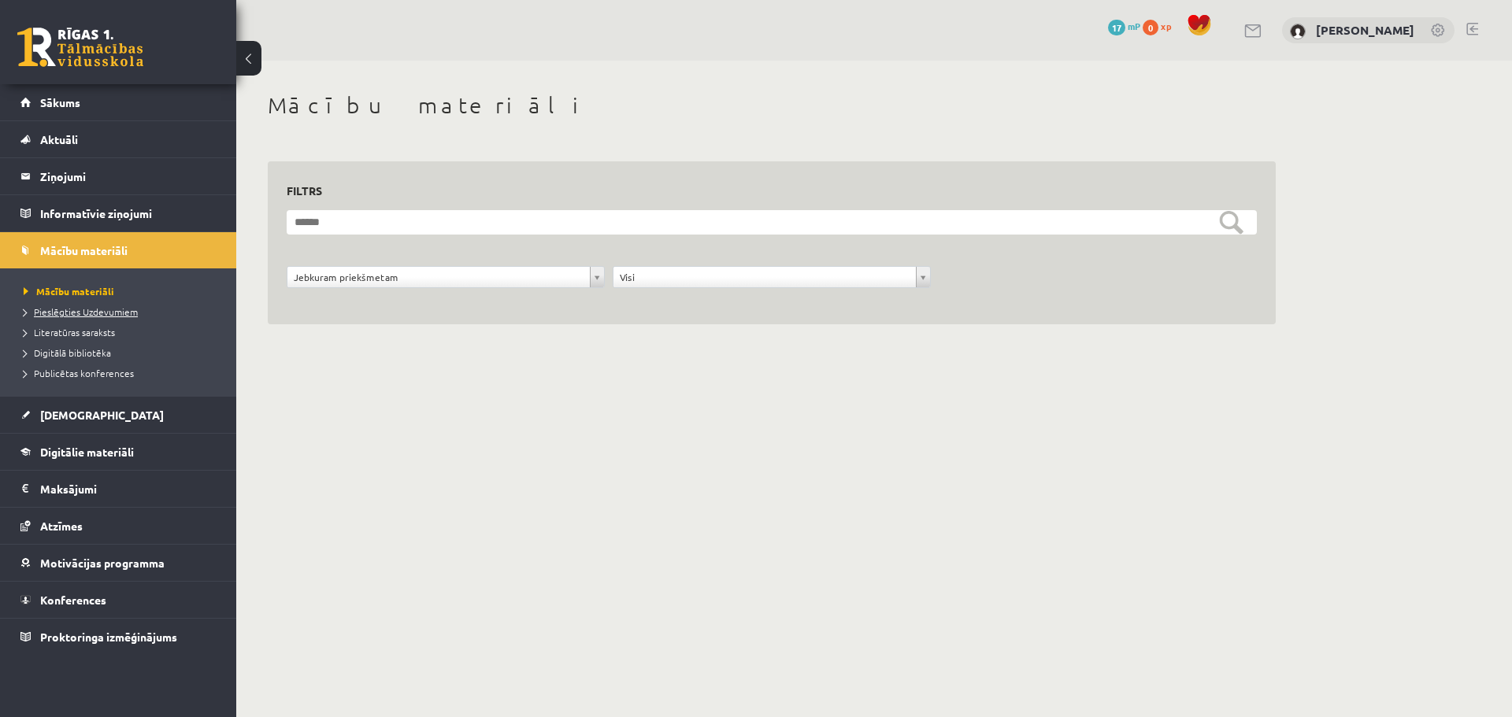
click at [83, 306] on span "Pieslēgties Uzdevumiem" at bounding box center [81, 312] width 114 height 13
click at [79, 369] on span "Publicētas konferences" at bounding box center [79, 373] width 110 height 13
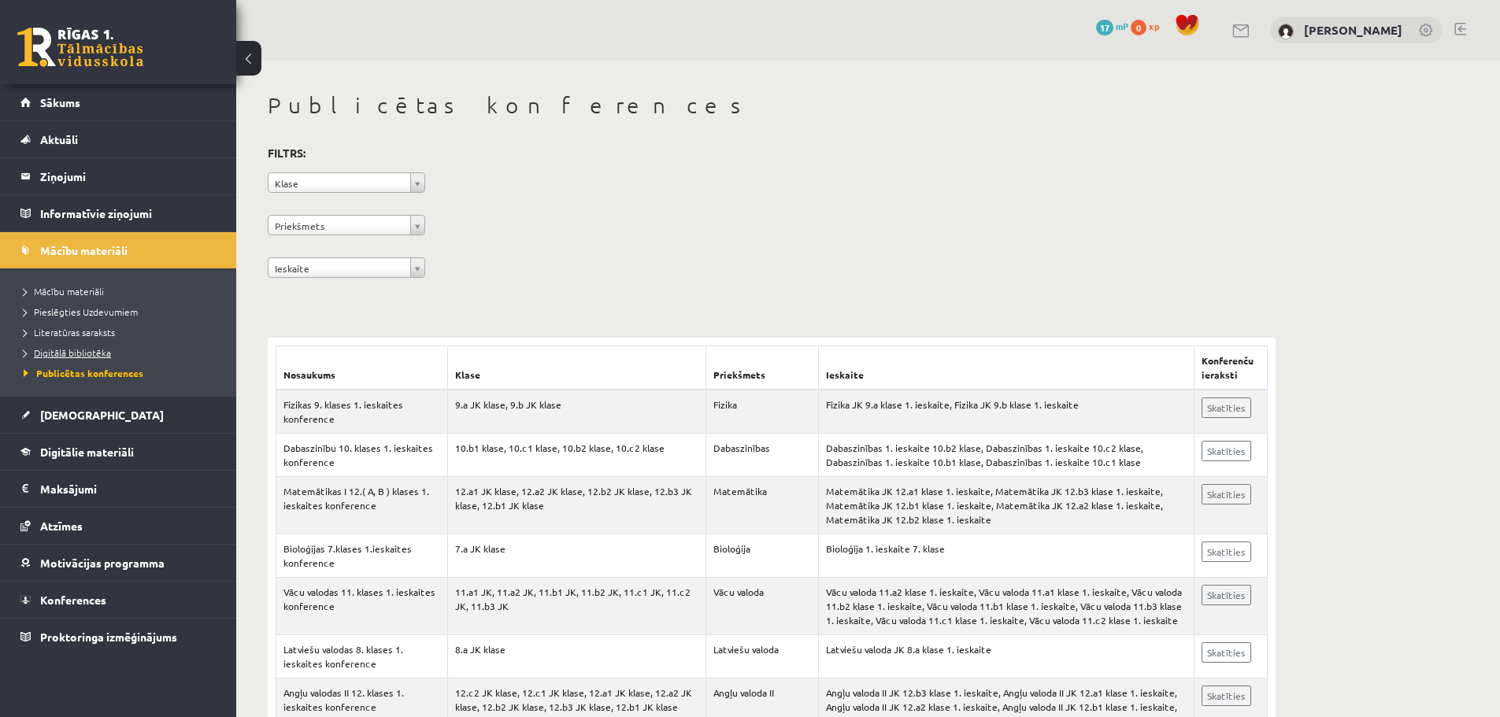
click at [46, 351] on span "Digitālā bibliotēka" at bounding box center [67, 352] width 87 height 13
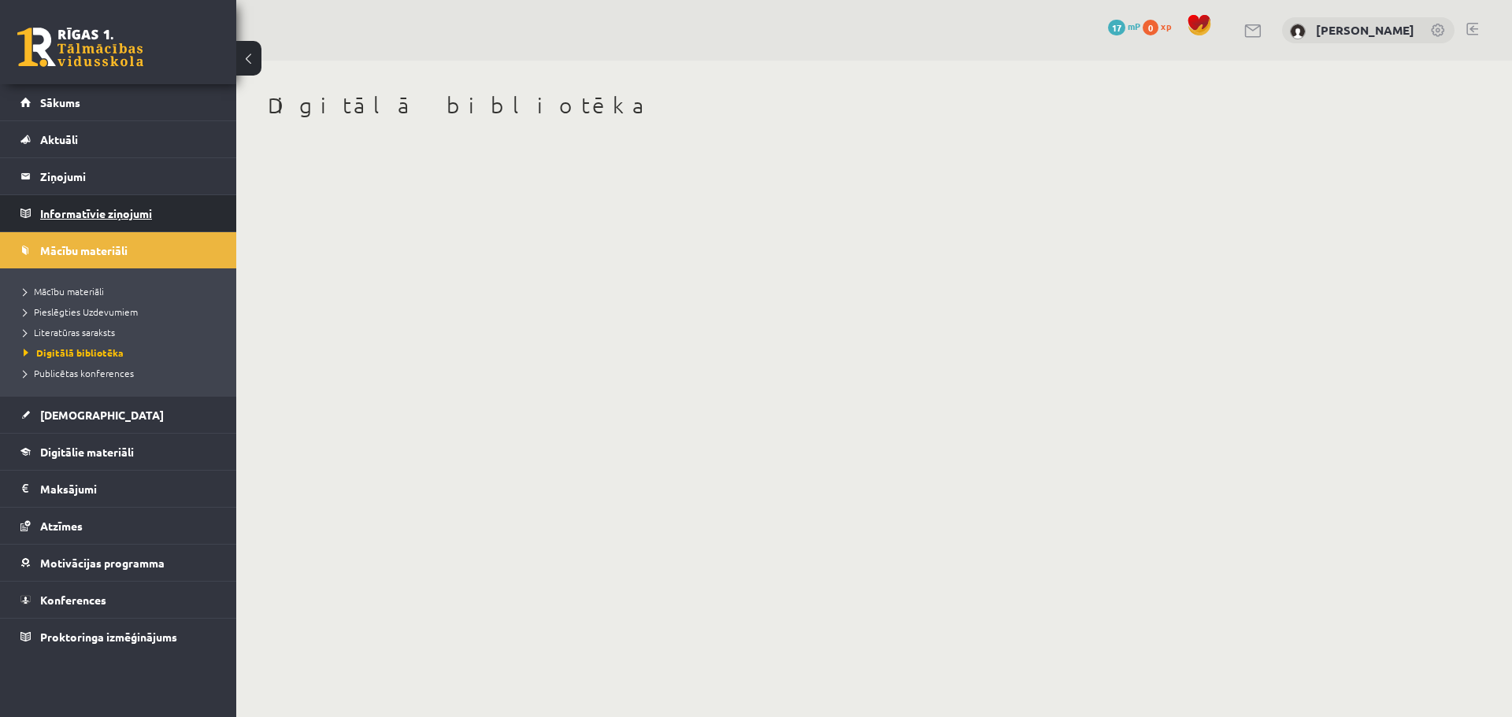
click at [60, 210] on legend "Informatīvie ziņojumi 0" at bounding box center [128, 213] width 176 height 36
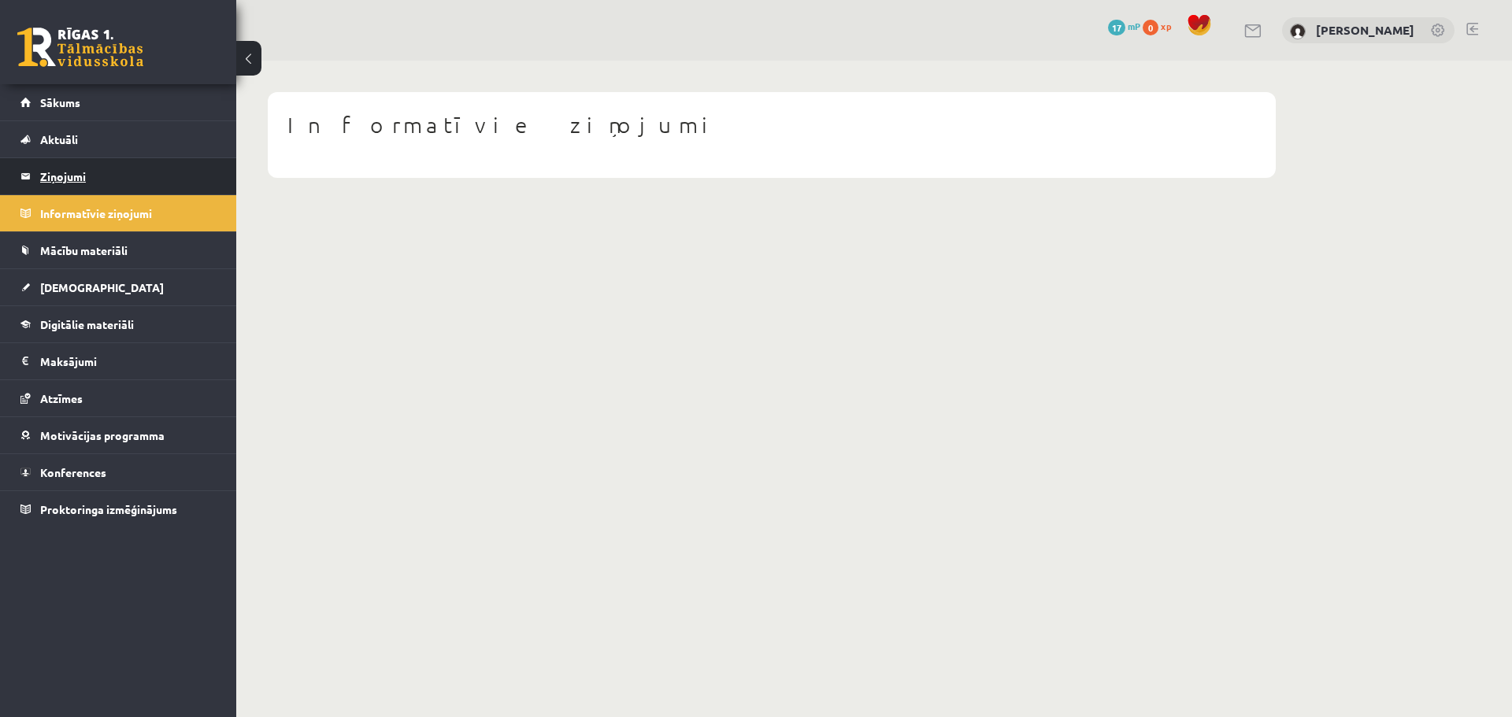
click at [63, 185] on legend "Ziņojumi 0" at bounding box center [128, 176] width 176 height 36
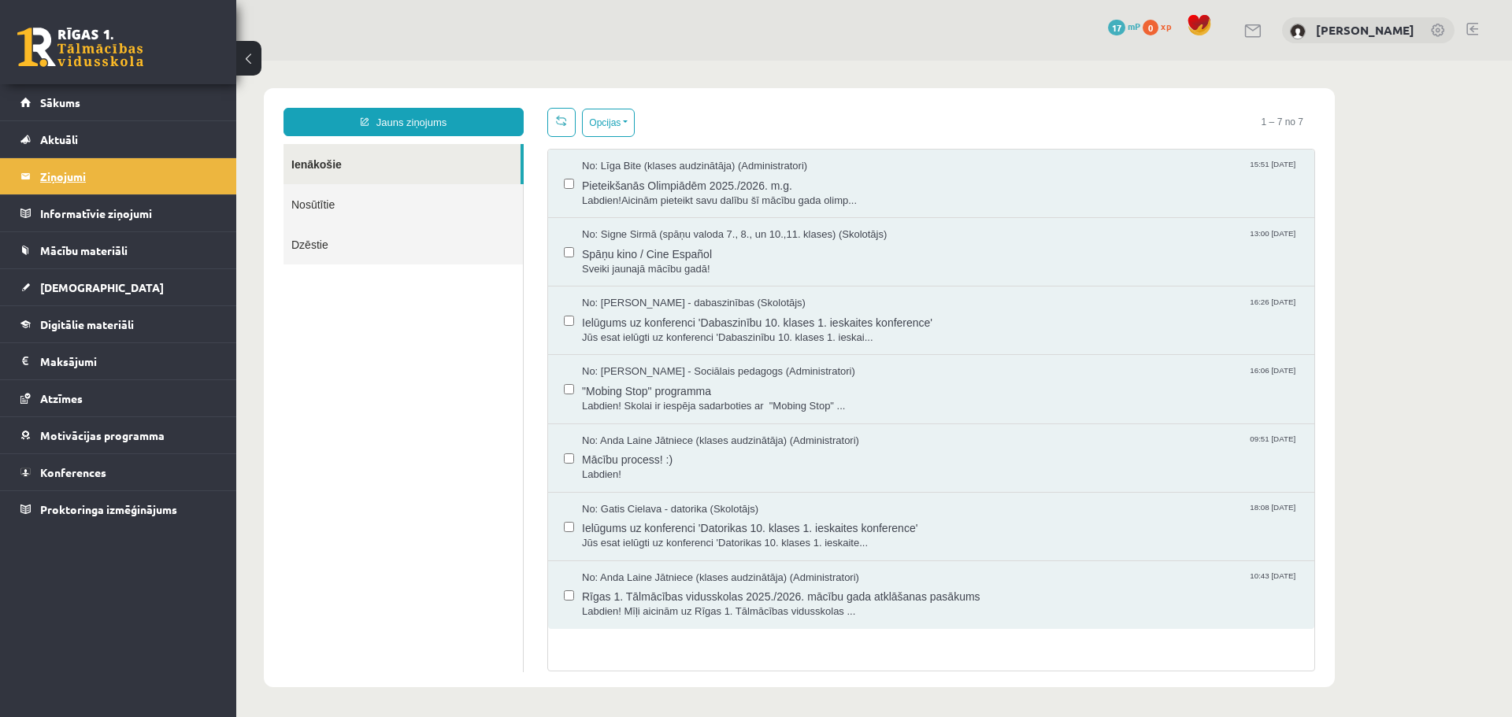
click at [59, 178] on legend "Ziņojumi 0" at bounding box center [128, 176] width 176 height 36
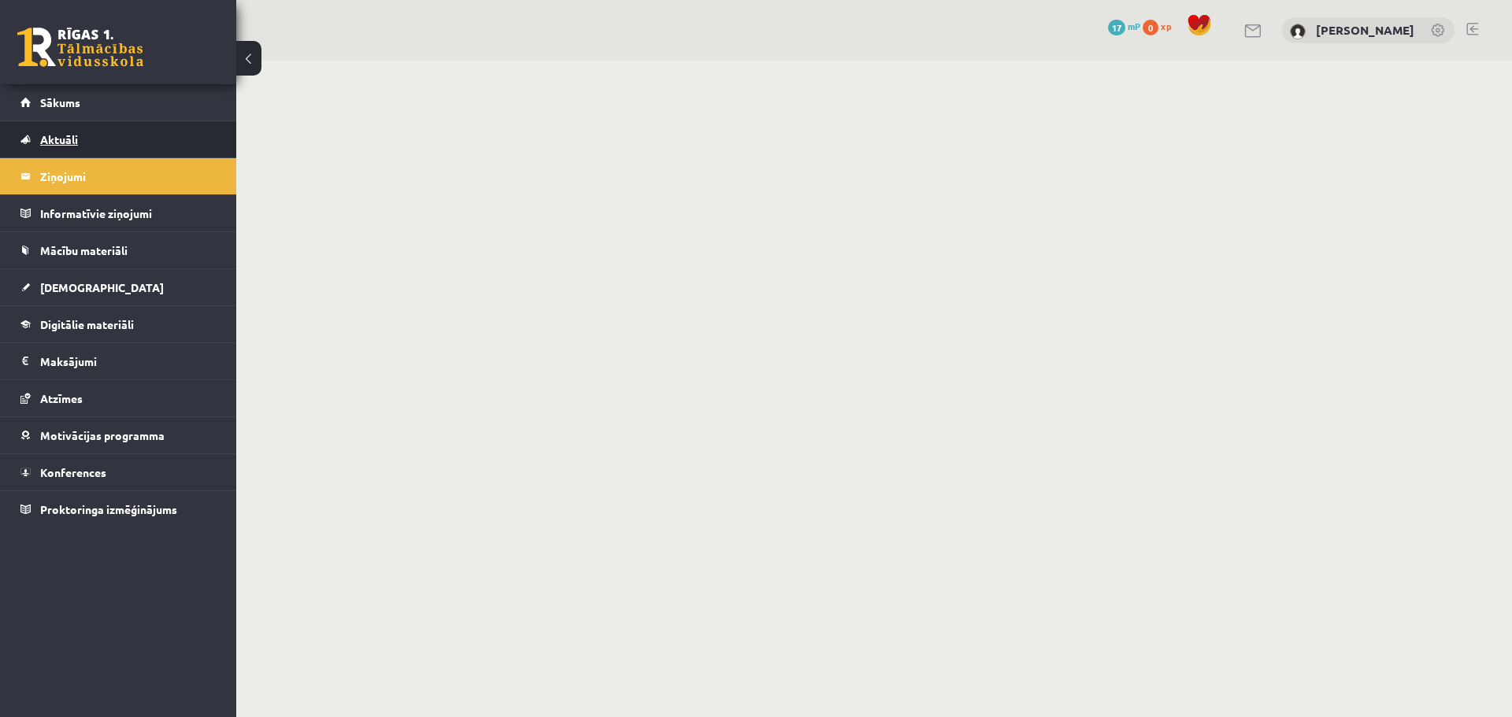
click at [68, 145] on span "Aktuāli" at bounding box center [59, 139] width 38 height 14
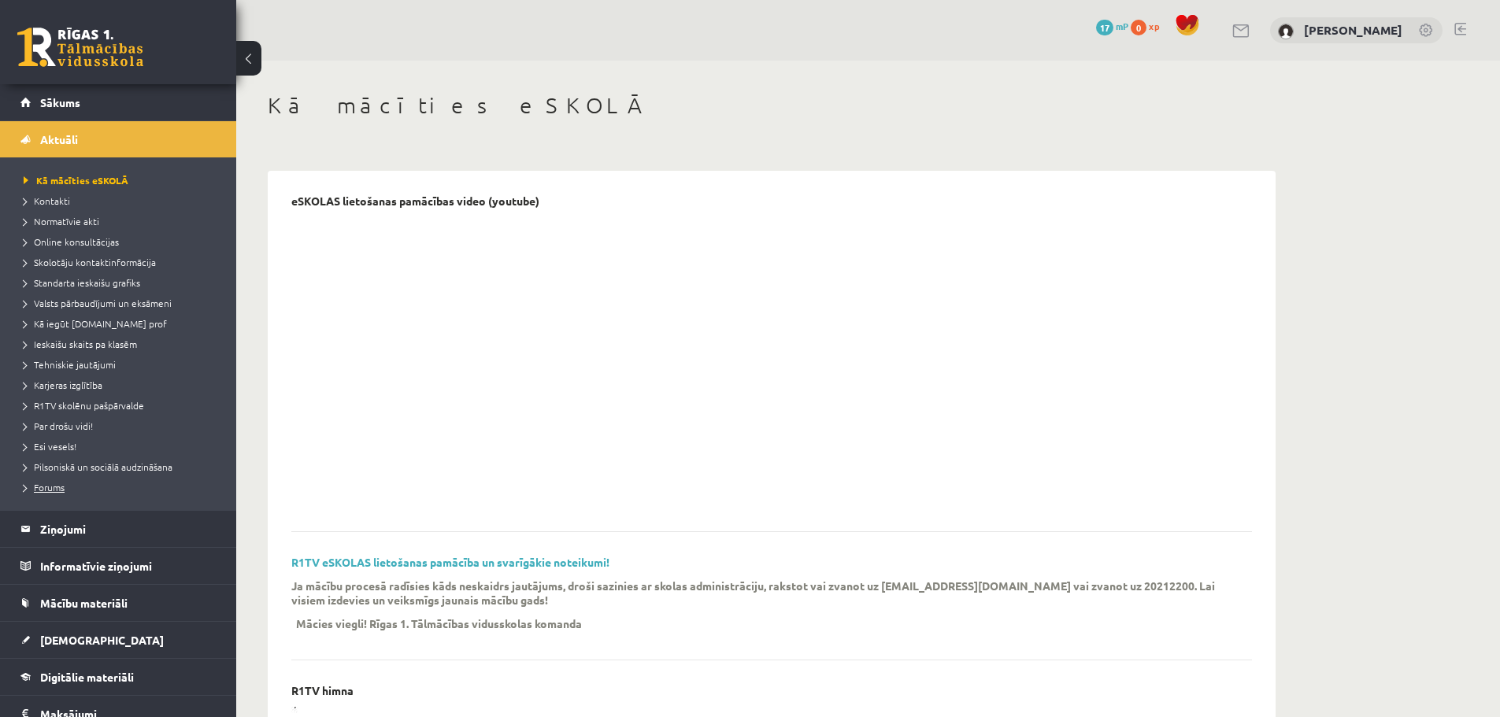
click at [50, 484] on span "Forums" at bounding box center [44, 487] width 41 height 13
click at [57, 463] on span "Pilsoniskā un sociālā audzināšana" at bounding box center [98, 467] width 149 height 13
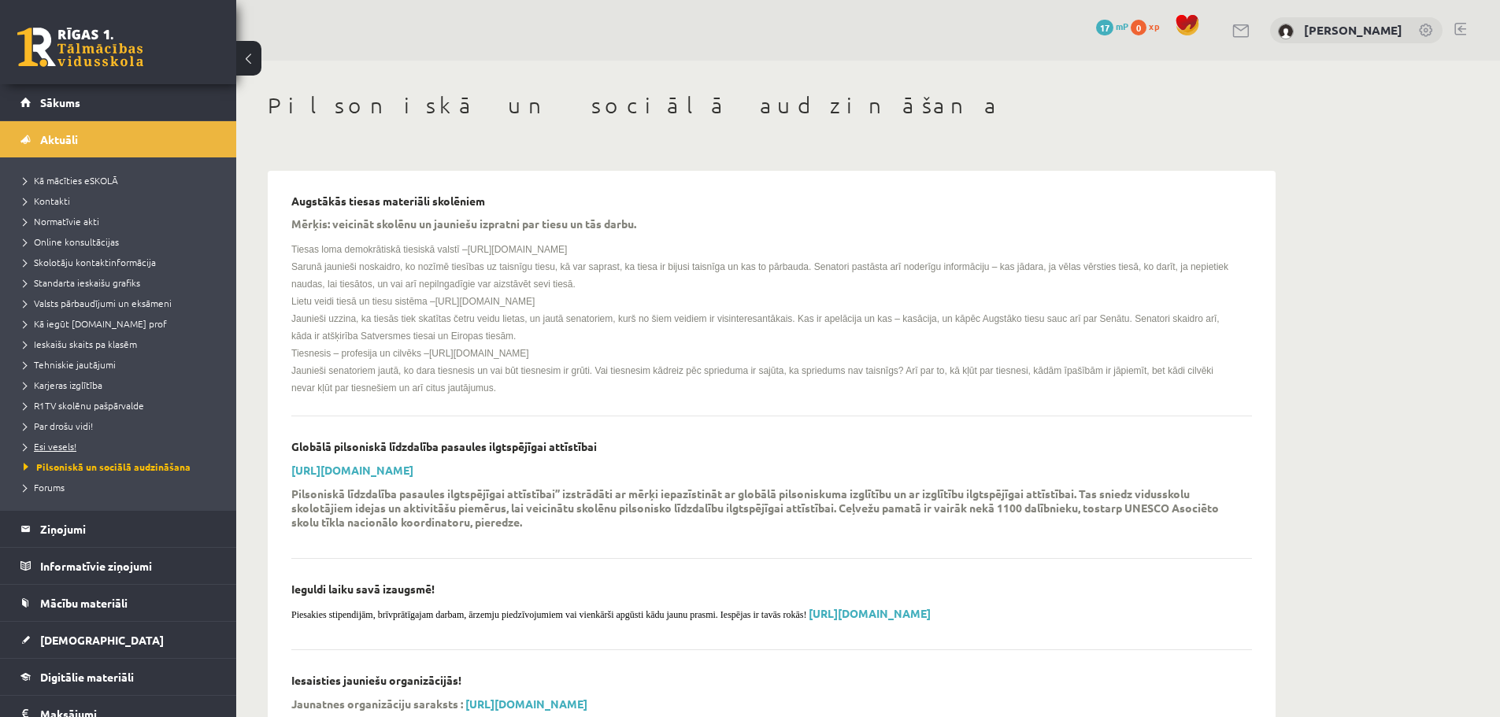
click at [57, 446] on span "Esi vesels!" at bounding box center [50, 446] width 53 height 13
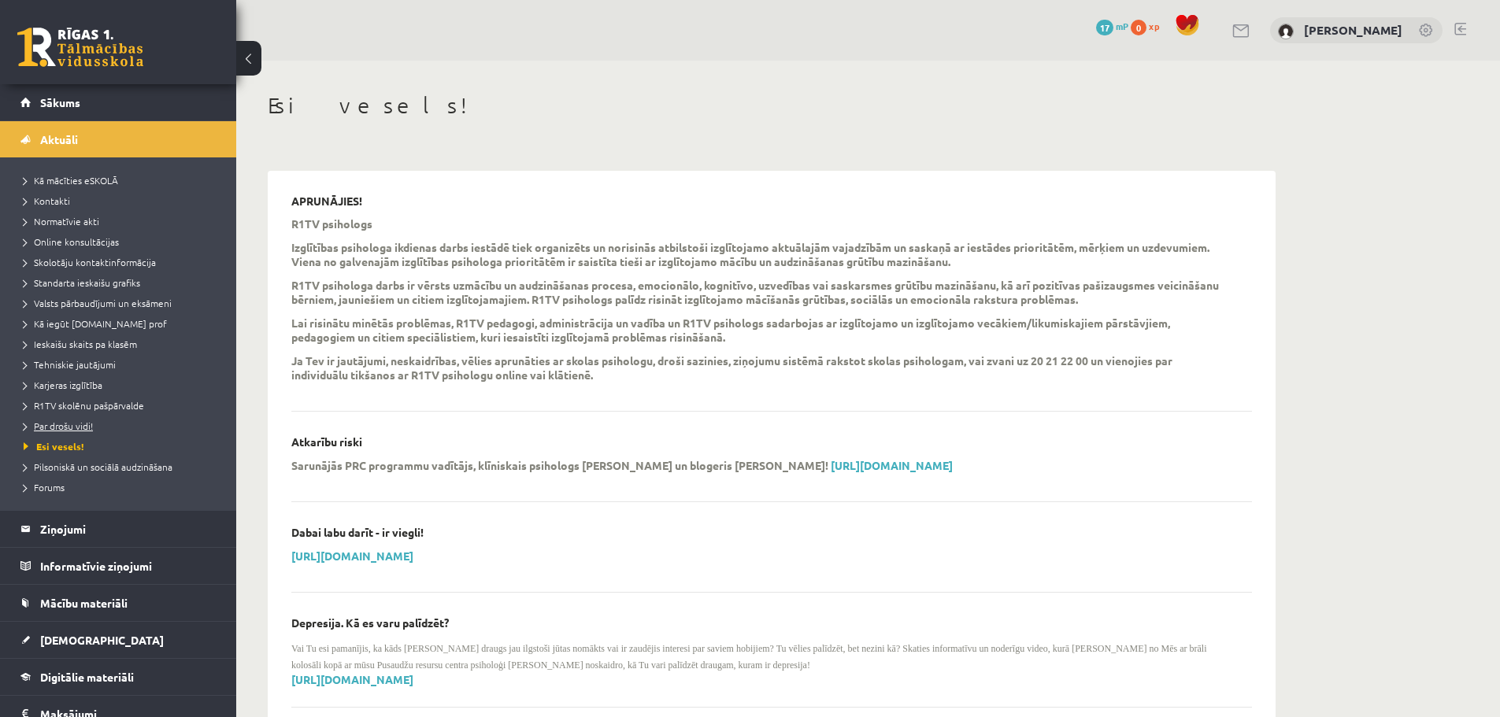
click at [68, 428] on span "Par drošu vidi!" at bounding box center [58, 426] width 69 height 13
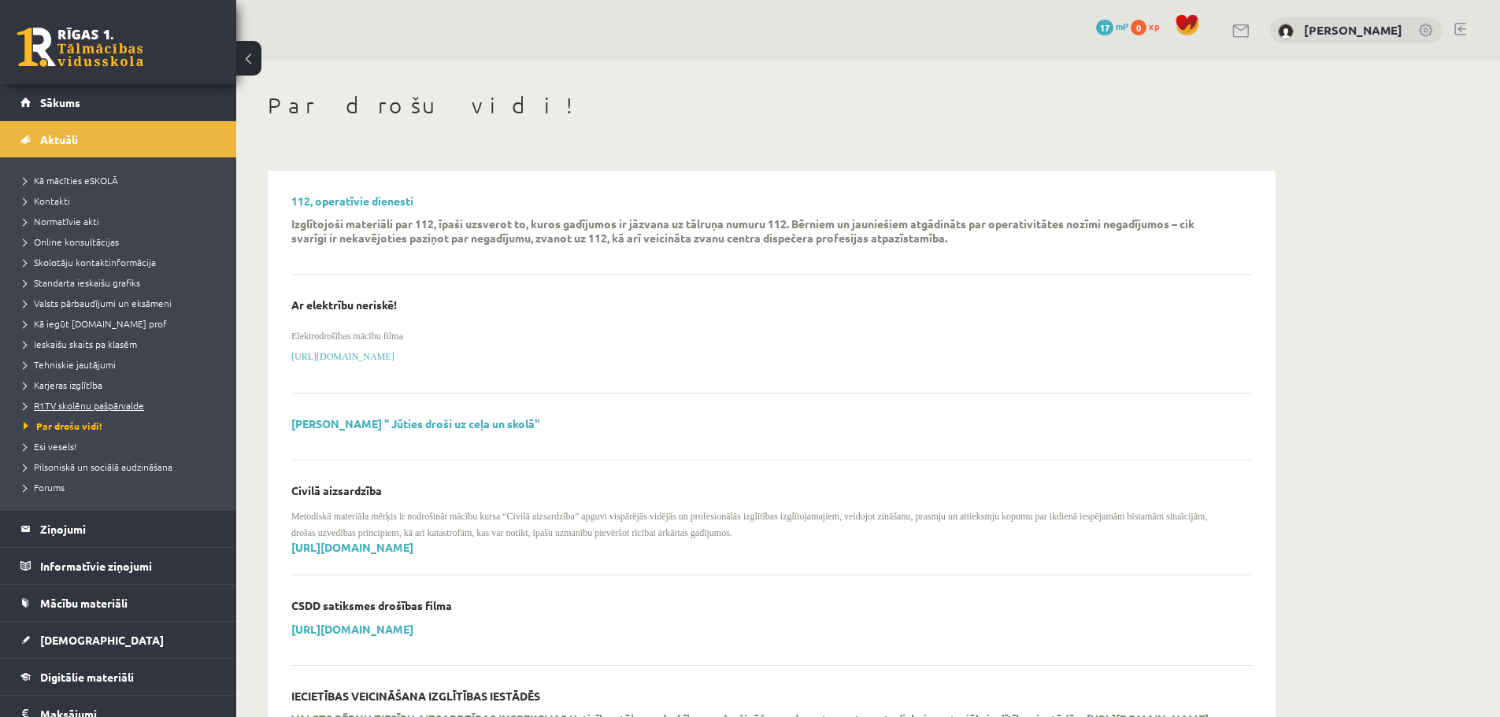
click at [70, 406] on span "R1TV skolēnu pašpārvalde" at bounding box center [84, 405] width 120 height 13
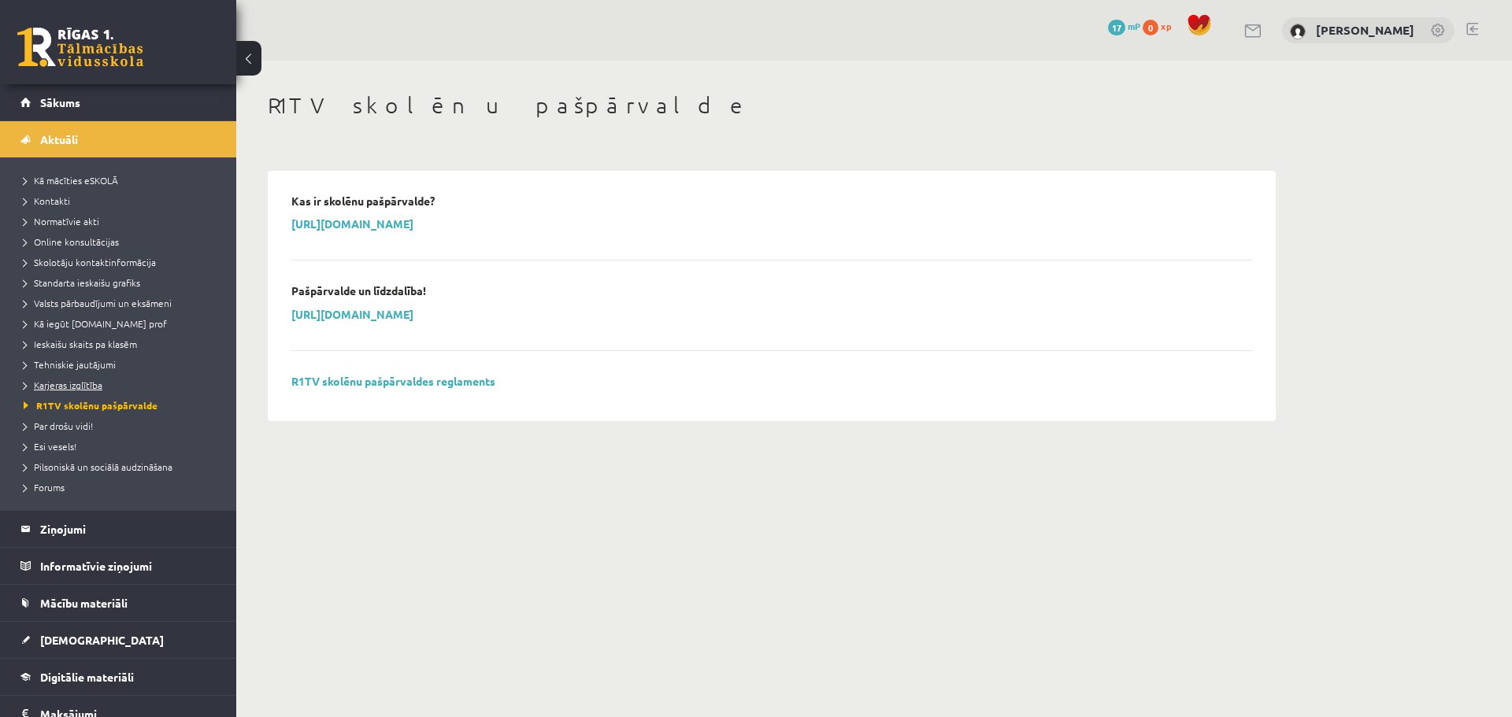
click at [98, 379] on link "Karjeras izglītība" at bounding box center [122, 385] width 197 height 14
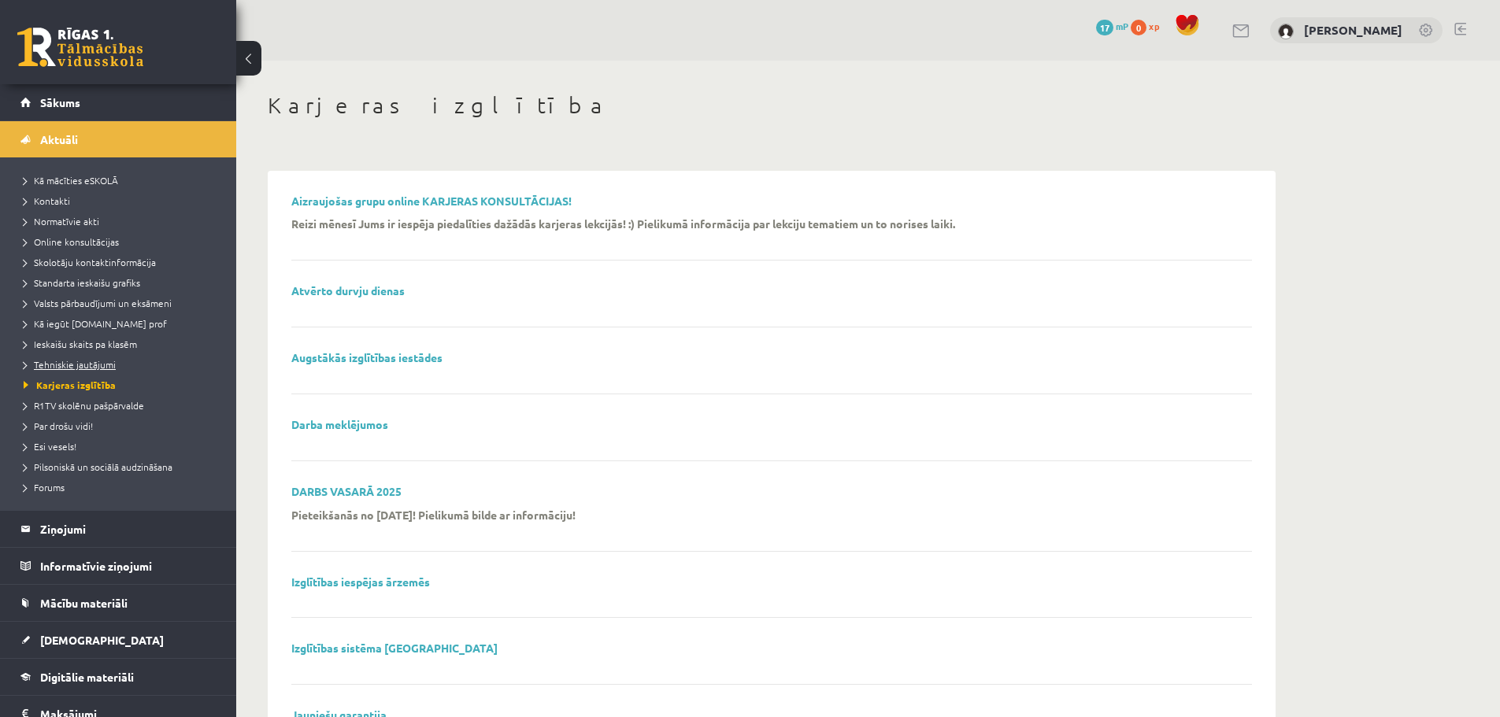
click at [95, 365] on span "Tehniskie jautājumi" at bounding box center [70, 364] width 92 height 13
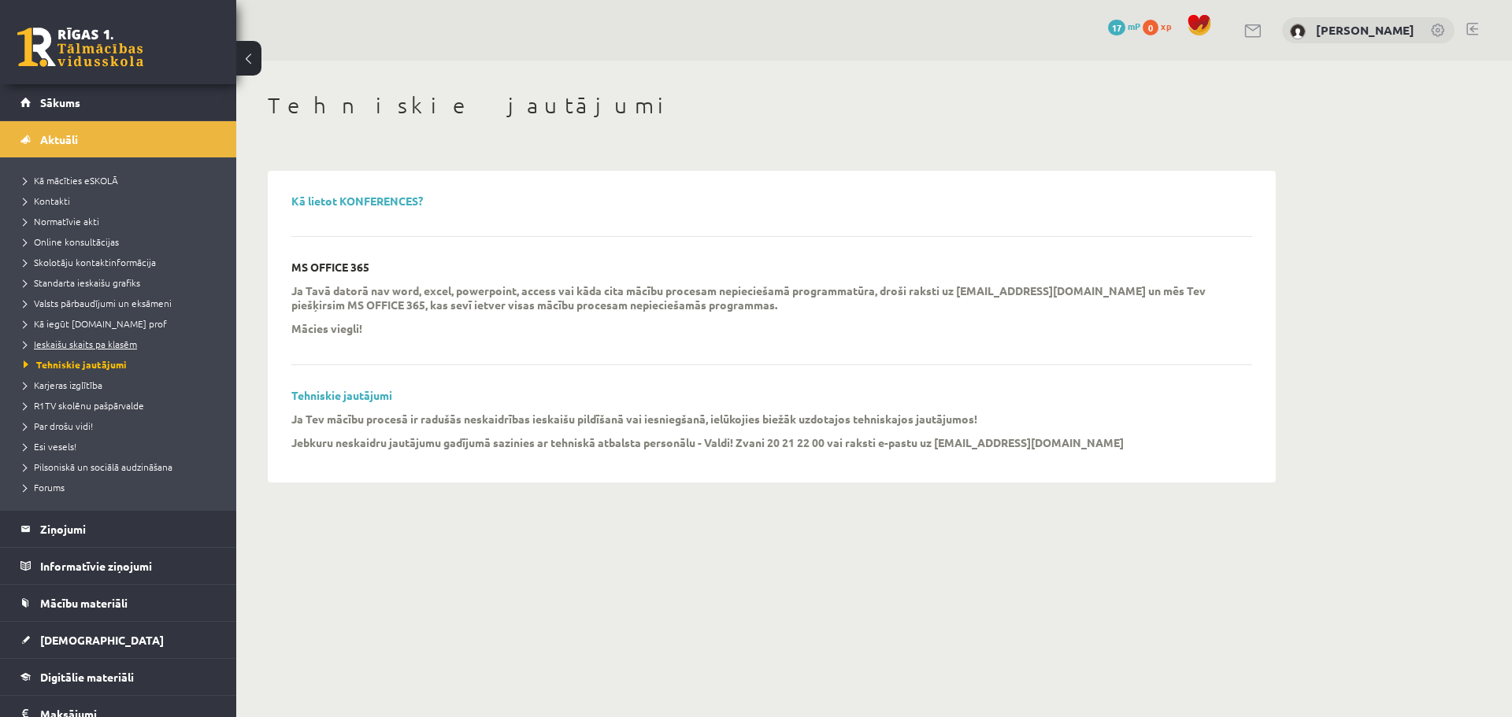
click at [93, 346] on span "Ieskaišu skaits pa klasēm" at bounding box center [80, 344] width 113 height 13
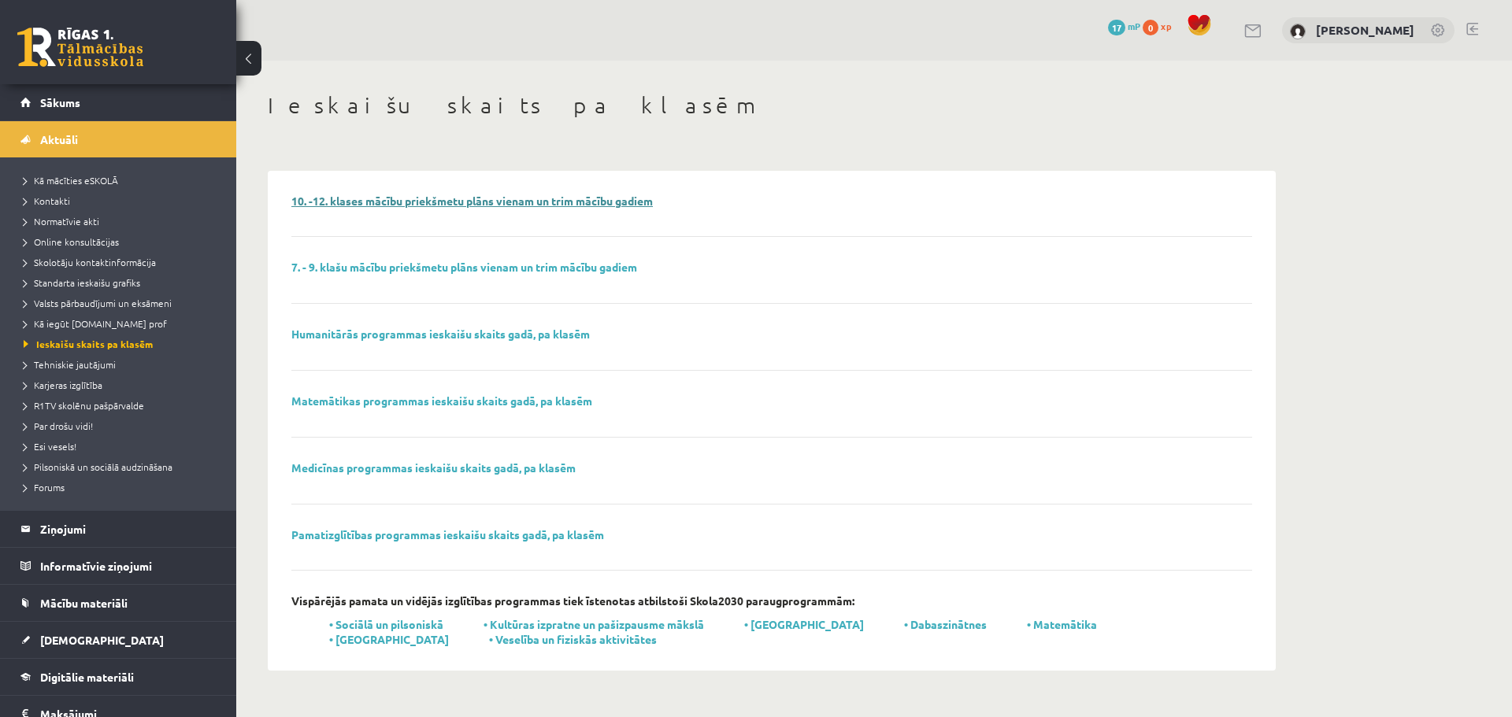
click at [303, 202] on link "10. -12. klases mācību priekšmetu plāns vienam un trim mācību gadiem" at bounding box center [471, 201] width 361 height 14
click at [95, 366] on span "Tehniskie jautājumi" at bounding box center [70, 364] width 92 height 13
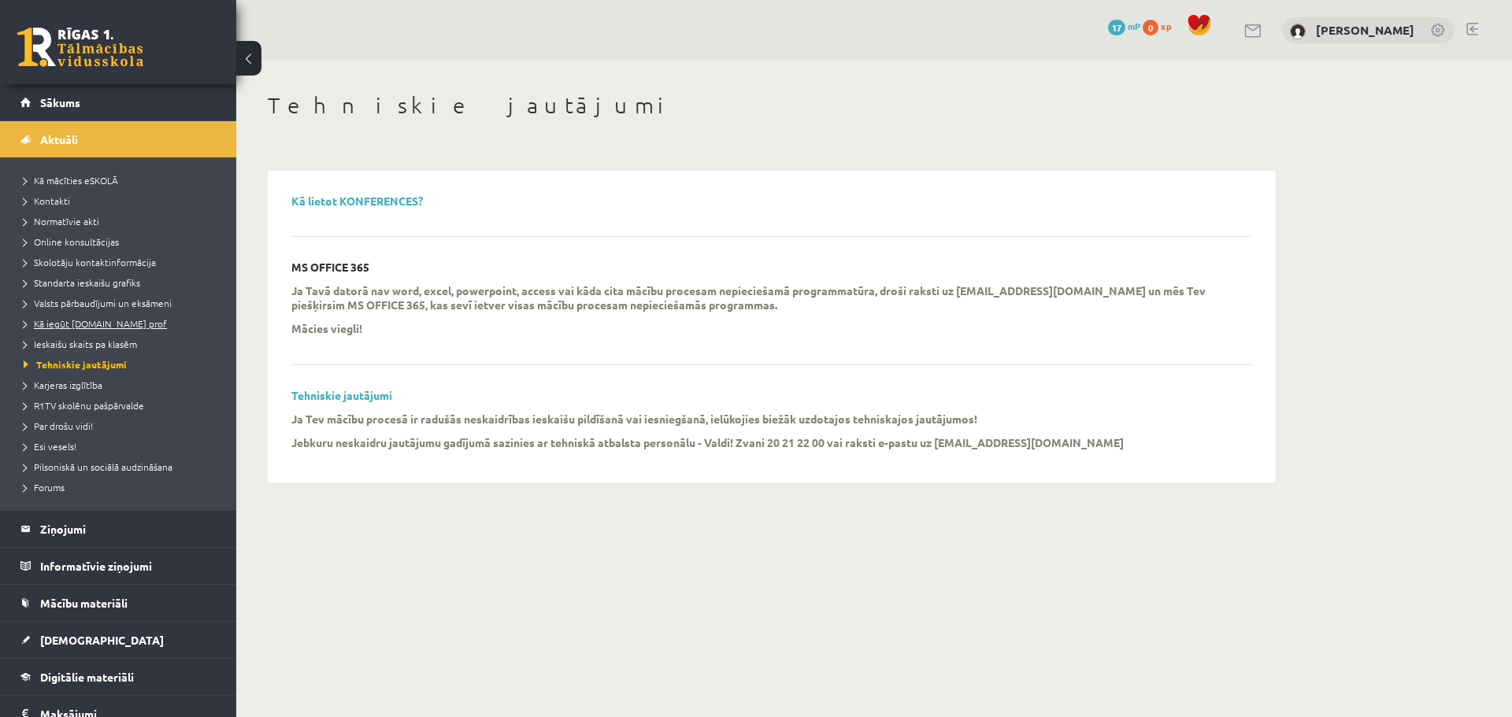
click at [66, 322] on span "Kā iegūt [DOMAIN_NAME] prof" at bounding box center [95, 323] width 143 height 13
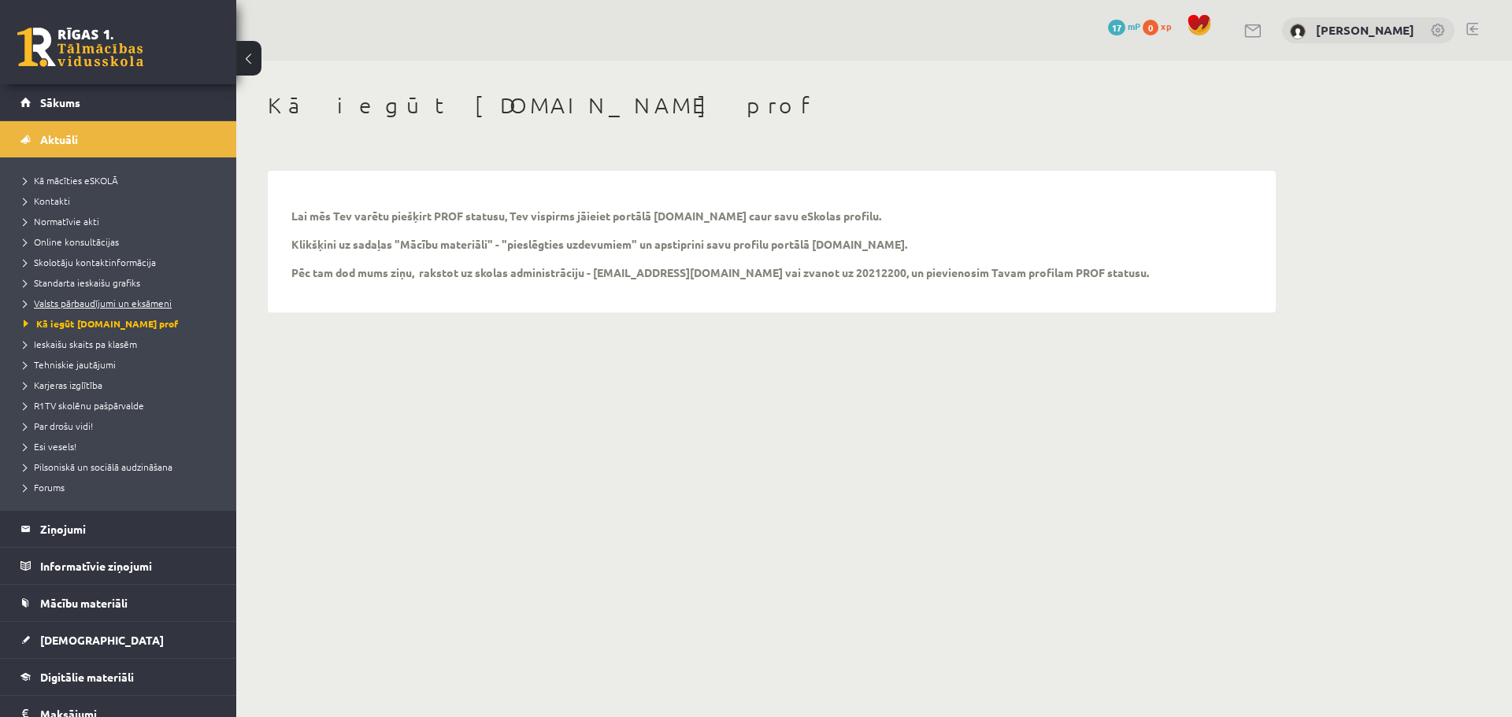
click at [72, 306] on span "Valsts pārbaudījumi un eksāmeni" at bounding box center [98, 303] width 148 height 13
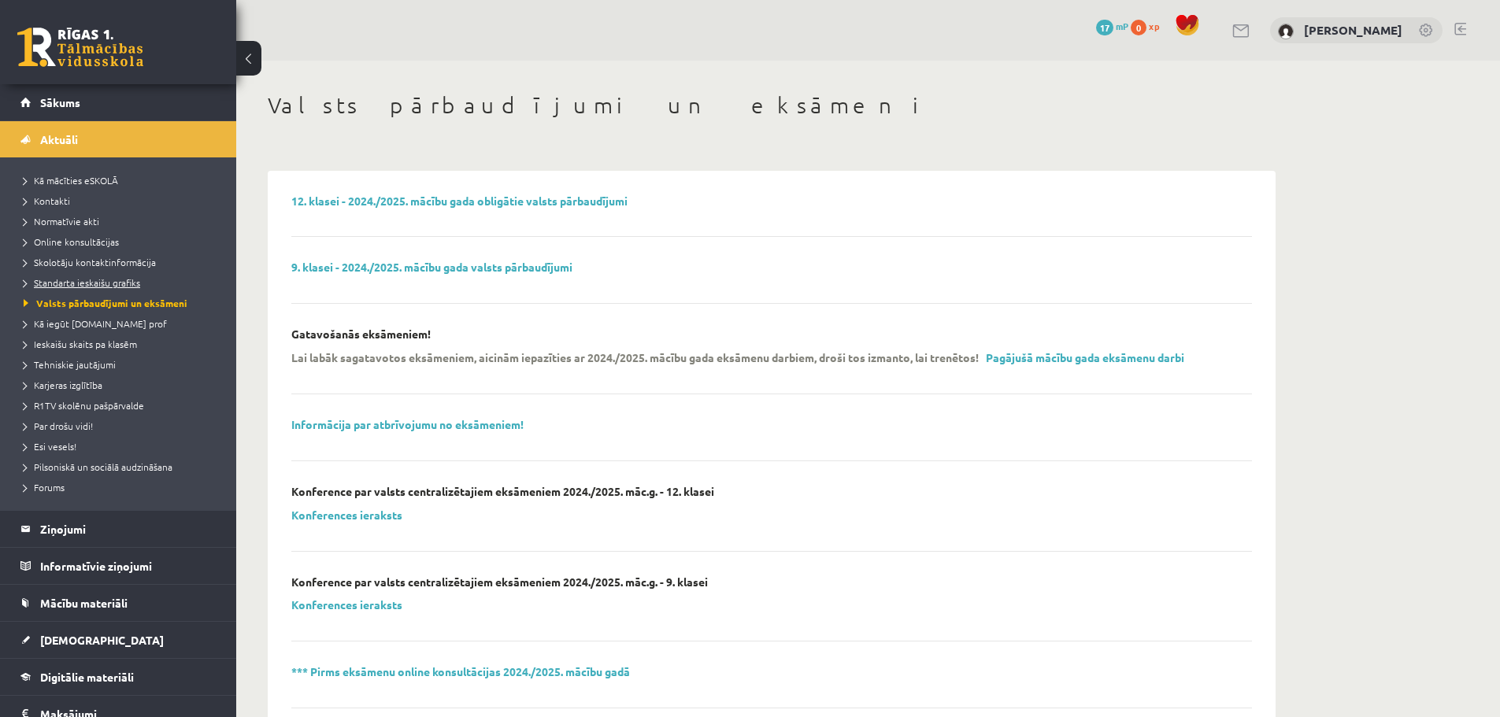
click at [105, 287] on link "Standarta ieskaišu grafiks" at bounding box center [122, 283] width 197 height 14
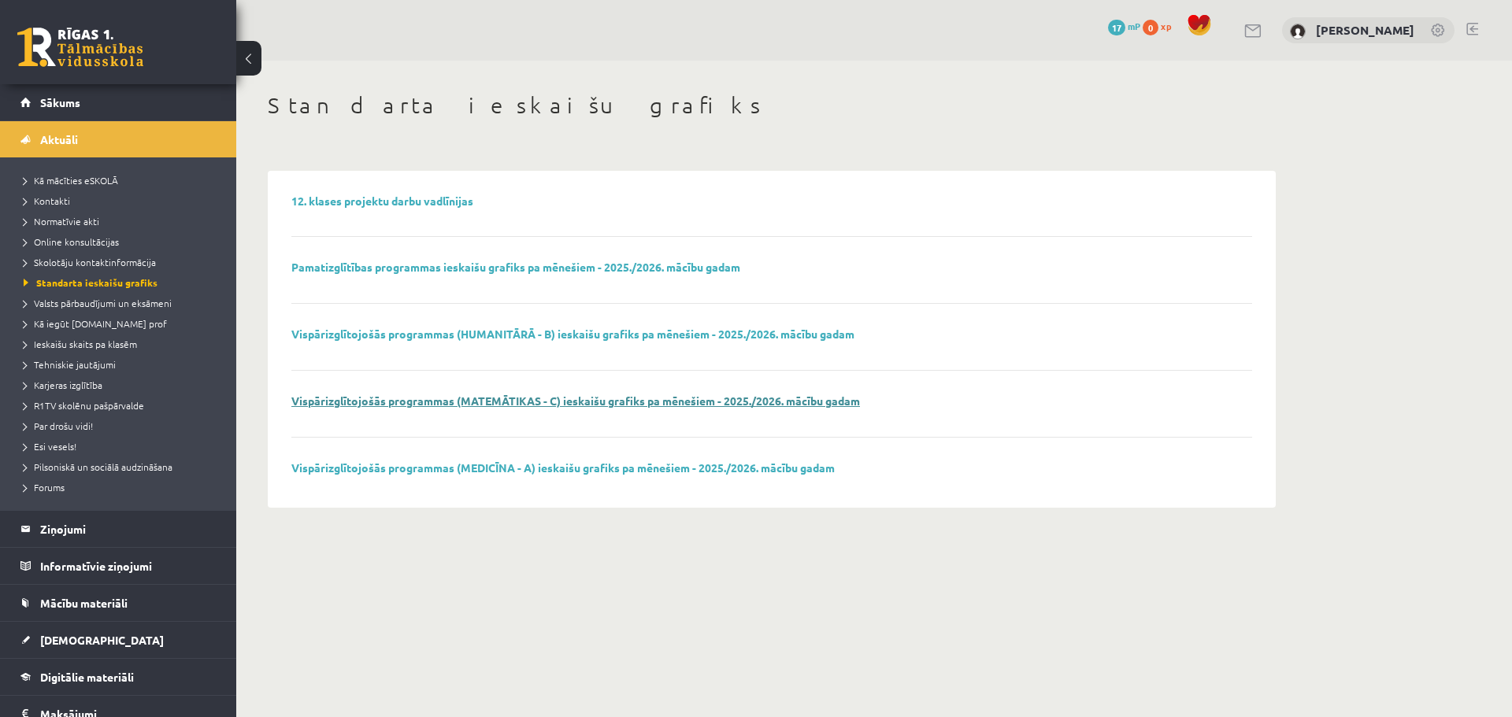
click at [448, 401] on link "Vispārizglītojošās programmas (MATEMĀTIKAS - C) ieskaišu grafiks pa mēnešiem - …" at bounding box center [575, 401] width 569 height 14
